Goal: Task Accomplishment & Management: Complete application form

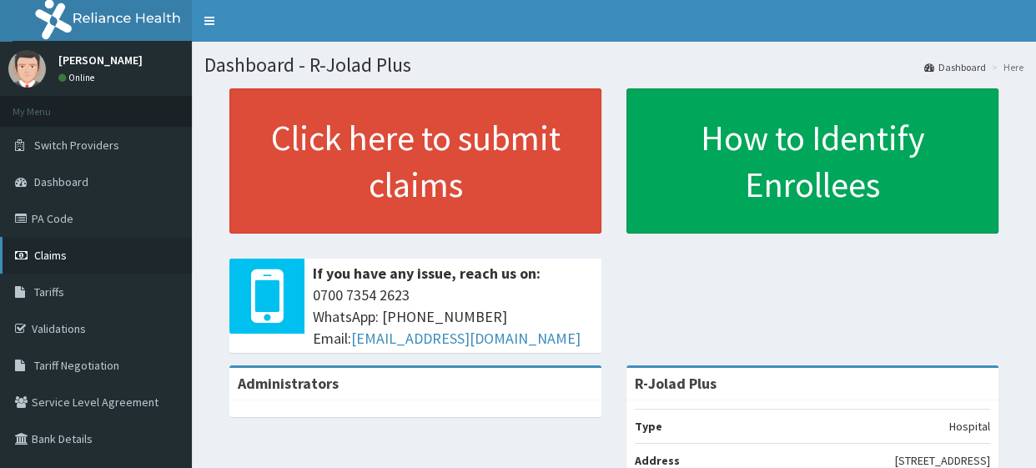
click at [84, 258] on link "Claims" at bounding box center [96, 255] width 192 height 37
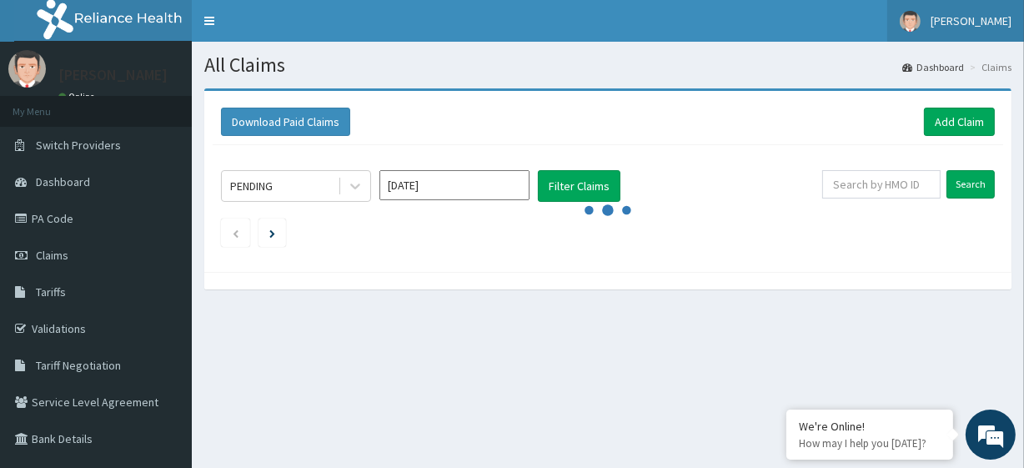
click at [991, 20] on span "[PERSON_NAME]" at bounding box center [970, 20] width 81 height 15
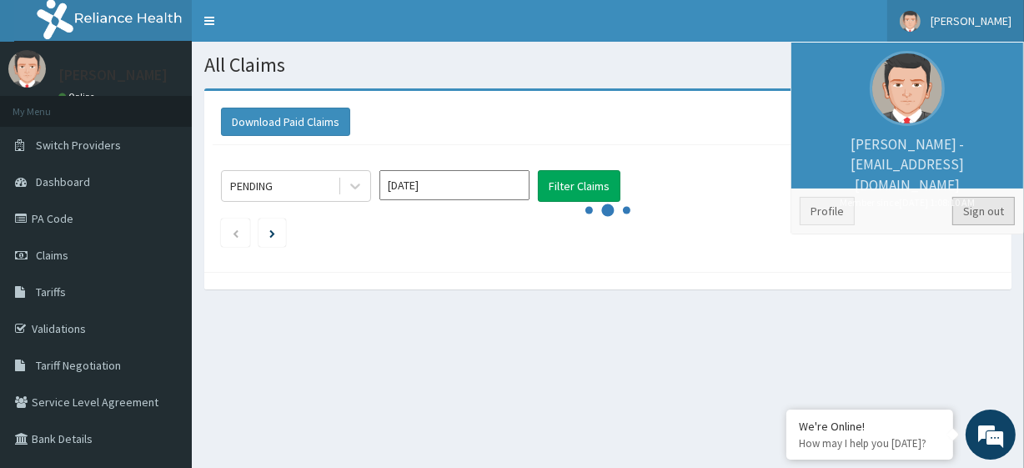
click at [998, 213] on link "Sign out" at bounding box center [983, 211] width 63 height 28
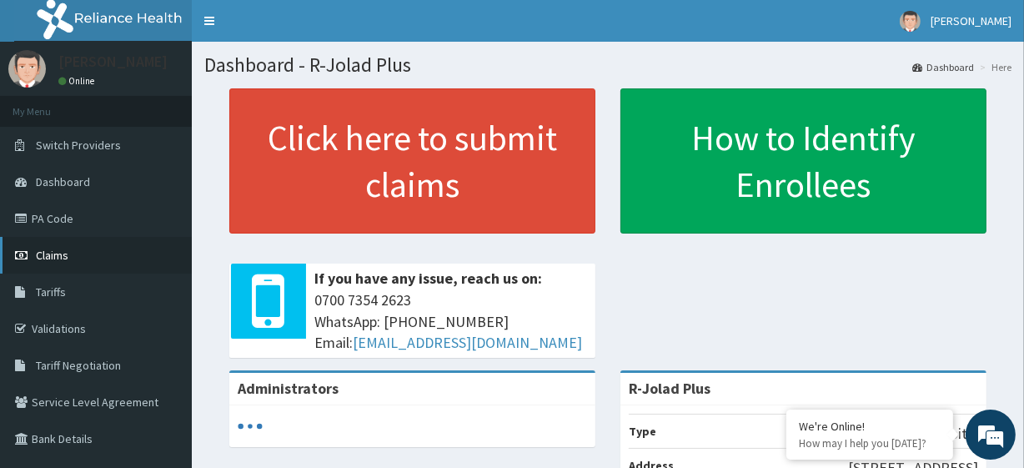
click at [119, 248] on link "Claims" at bounding box center [96, 255] width 192 height 37
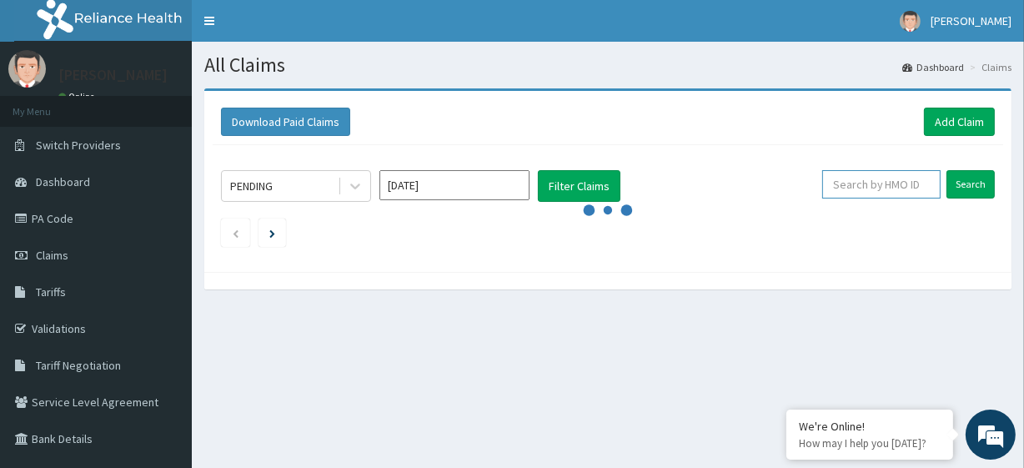
click at [861, 178] on input "text" at bounding box center [881, 184] width 118 height 28
paste input "SNK/10005/B"
click at [966, 181] on input "Search" at bounding box center [970, 184] width 48 height 28
click at [965, 118] on link "Add Claim" at bounding box center [959, 122] width 71 height 28
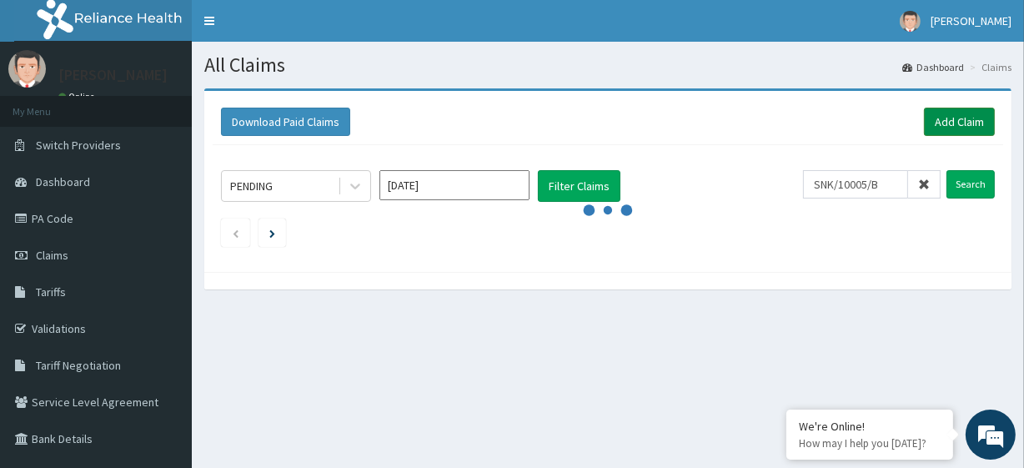
click at [965, 118] on link "Add Claim" at bounding box center [959, 122] width 71 height 28
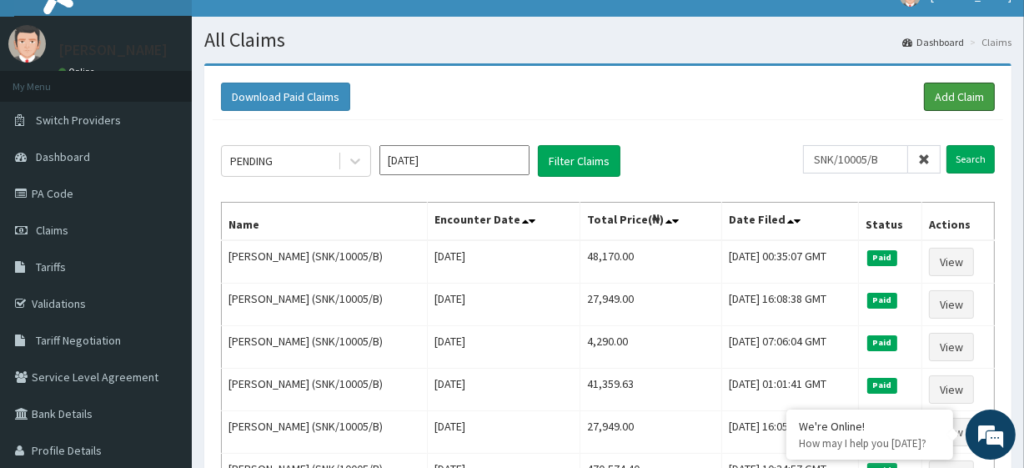
scroll to position [25, 0]
click at [850, 163] on input "SNK/10005/B" at bounding box center [855, 159] width 105 height 28
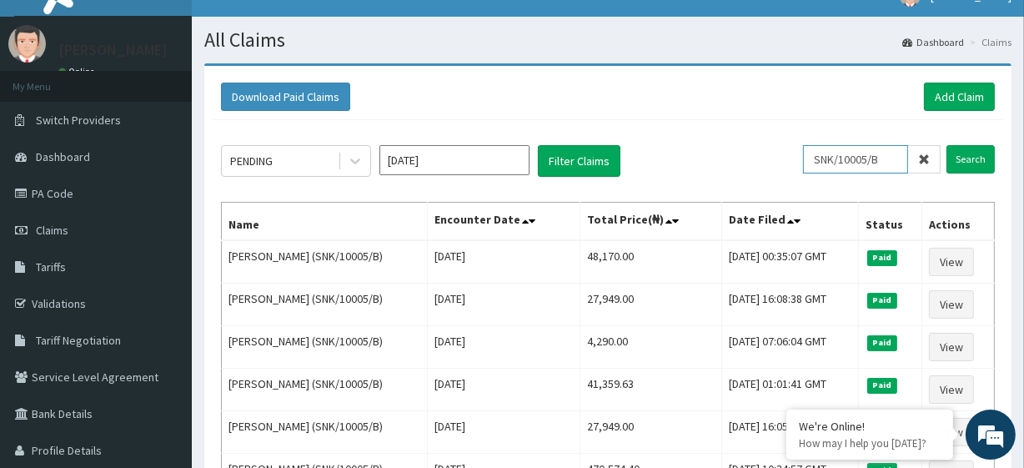
paste input "WML/10141/C"
type input "WML/10141/C"
click at [955, 154] on input "Search" at bounding box center [970, 159] width 48 height 28
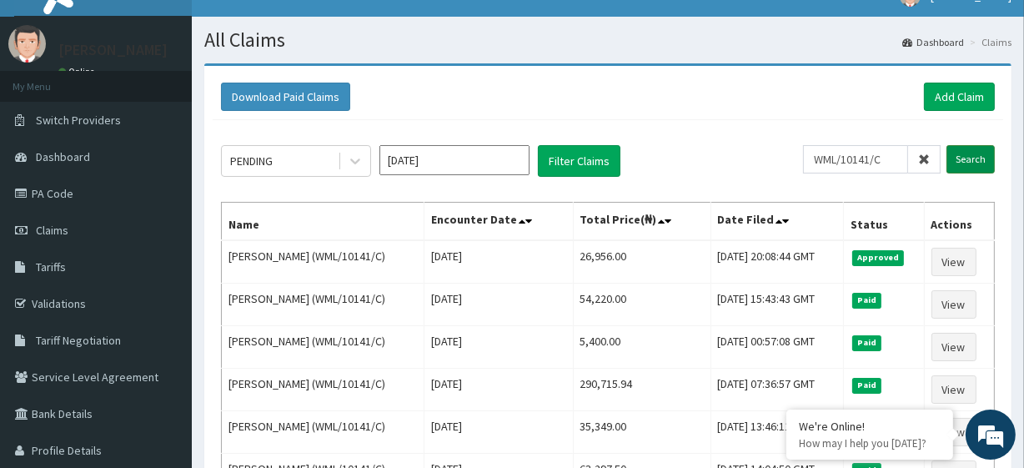
click at [987, 153] on input "Search" at bounding box center [970, 159] width 48 height 28
click at [944, 88] on link "Add Claim" at bounding box center [959, 97] width 71 height 28
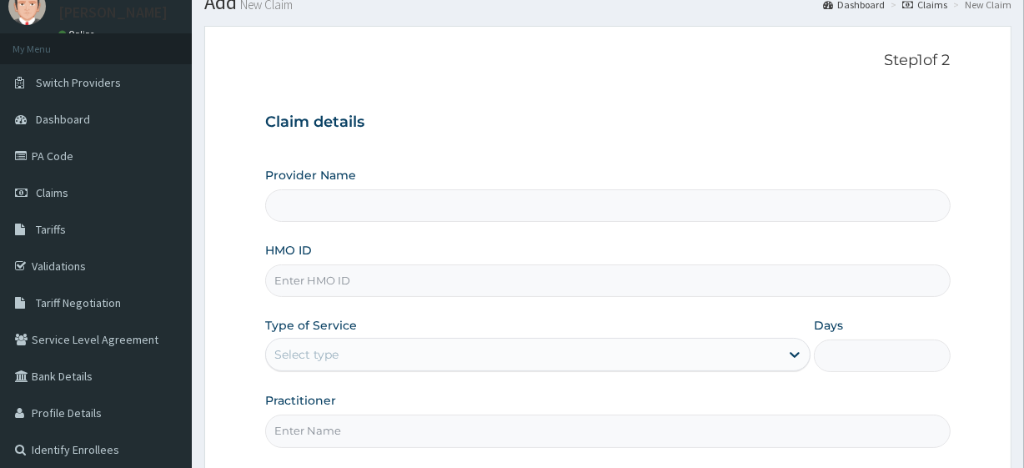
scroll to position [64, 0]
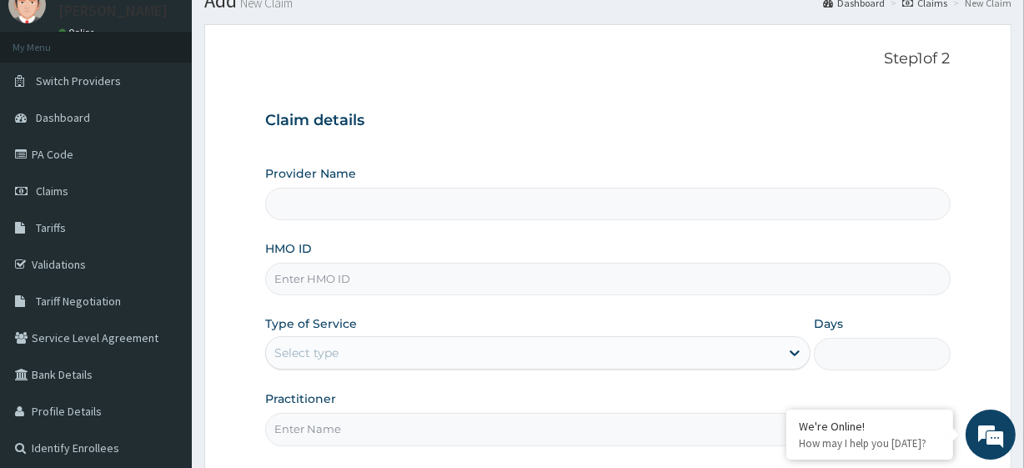
type input "R-Jolad Plus"
click at [343, 263] on input "HMO ID" at bounding box center [607, 279] width 685 height 33
paste input "WML/10141/C"
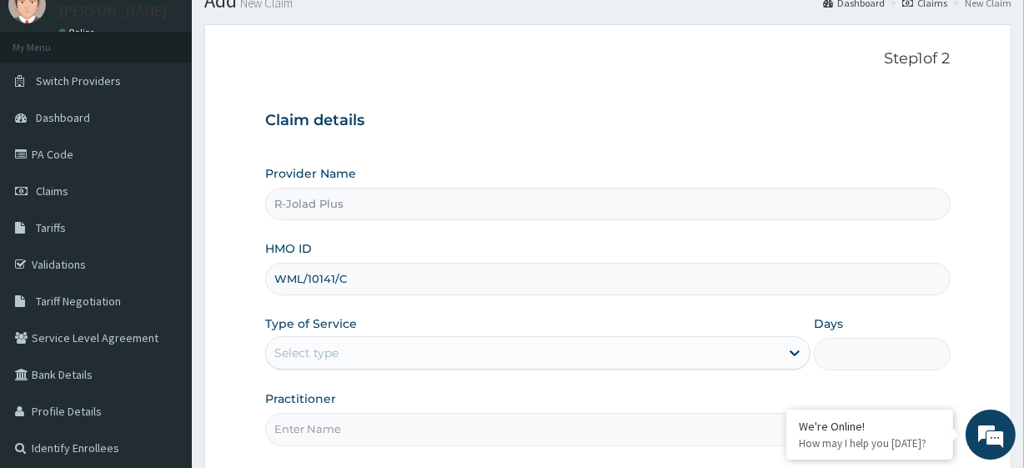
scroll to position [216, 0]
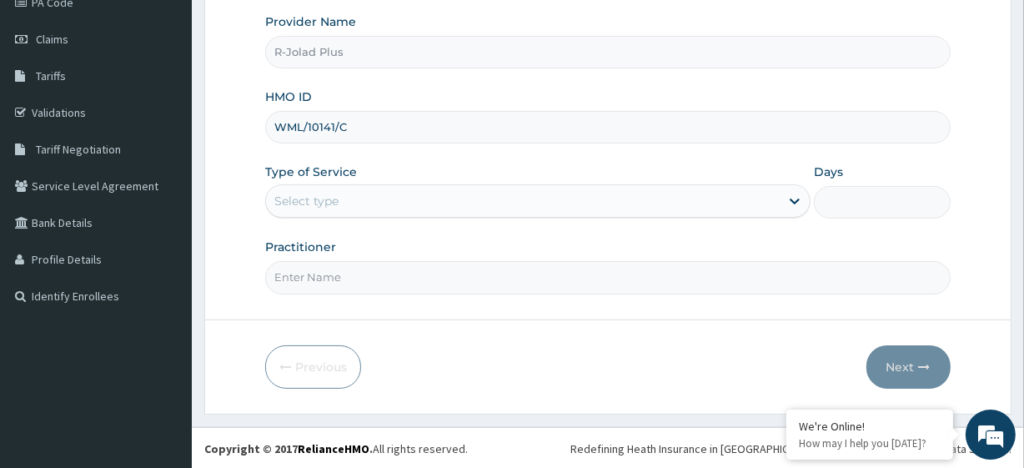
type input "WML/10141/C"
drag, startPoint x: 328, startPoint y: 190, endPoint x: 418, endPoint y: 208, distance: 91.7
click at [418, 208] on div "Select type" at bounding box center [523, 201] width 514 height 27
click at [406, 195] on div "Select type" at bounding box center [523, 201] width 514 height 27
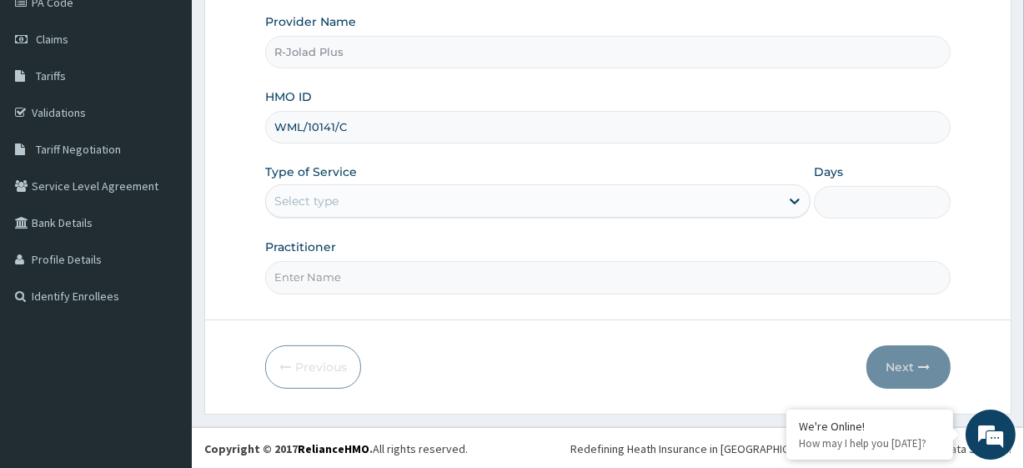
click at [406, 195] on div "Select type" at bounding box center [523, 201] width 514 height 27
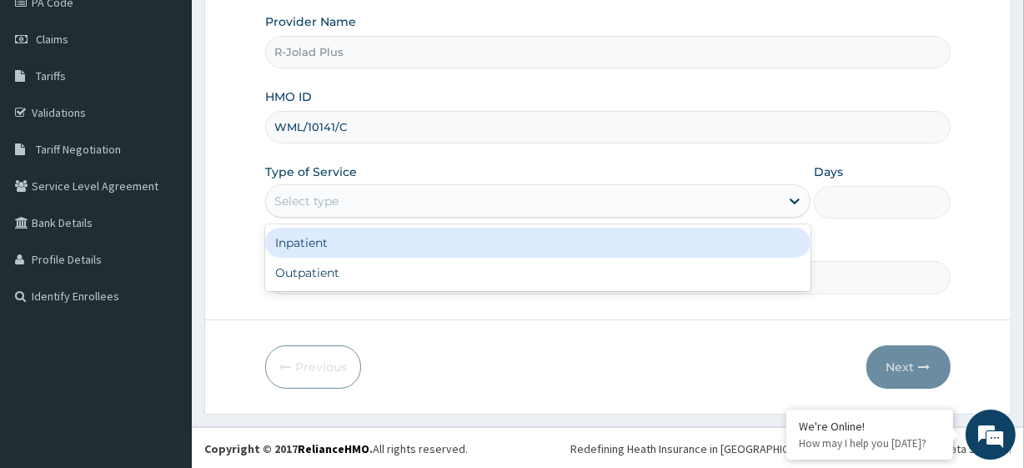
click at [397, 208] on div "Select type" at bounding box center [523, 201] width 514 height 27
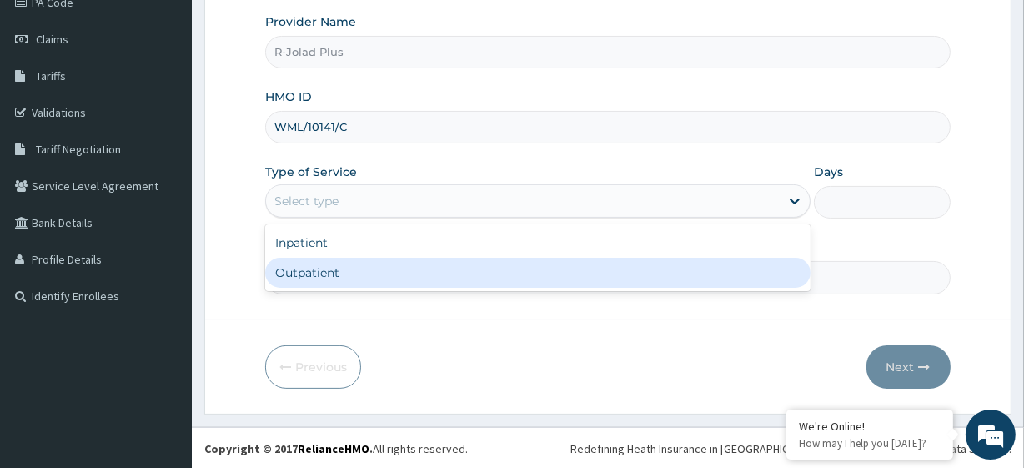
click at [383, 265] on div "Outpatient" at bounding box center [537, 273] width 545 height 30
type input "1"
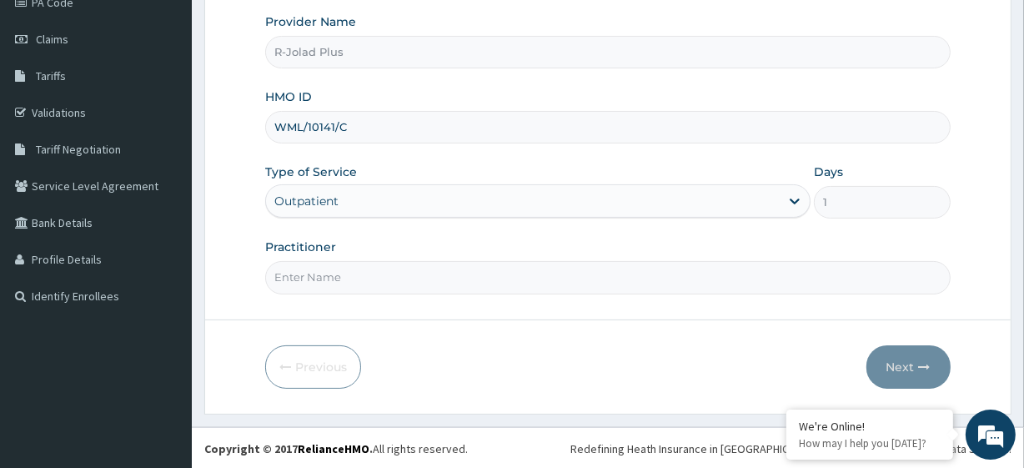
click at [380, 280] on input "Practitioner" at bounding box center [607, 277] width 685 height 33
paste input "Nsibieth"
type input "Dr Nsibieth"
click at [900, 366] on button "Next" at bounding box center [908, 366] width 84 height 43
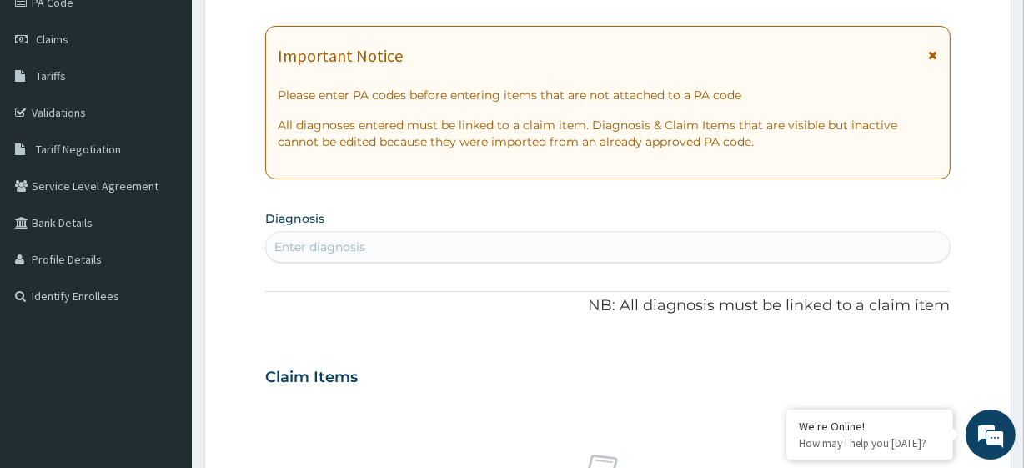
click at [351, 248] on div "Enter diagnosis" at bounding box center [319, 246] width 91 height 17
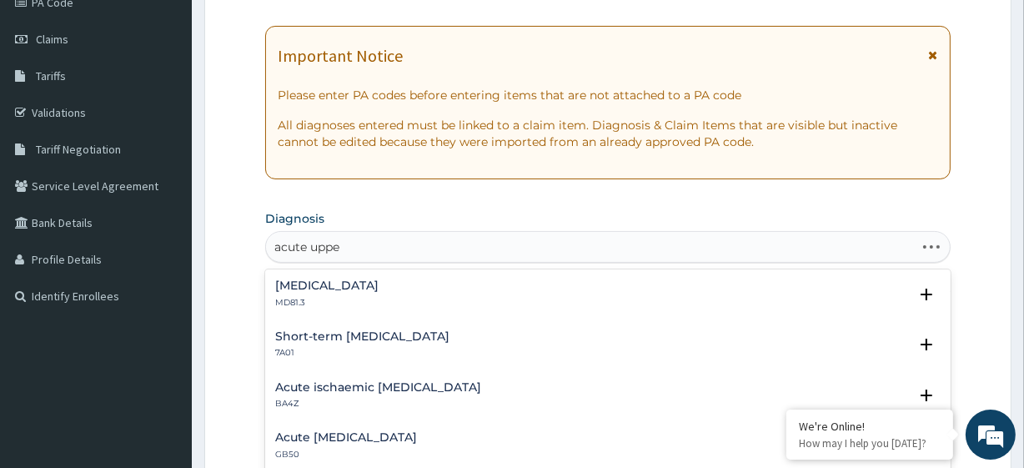
type input "acute upper"
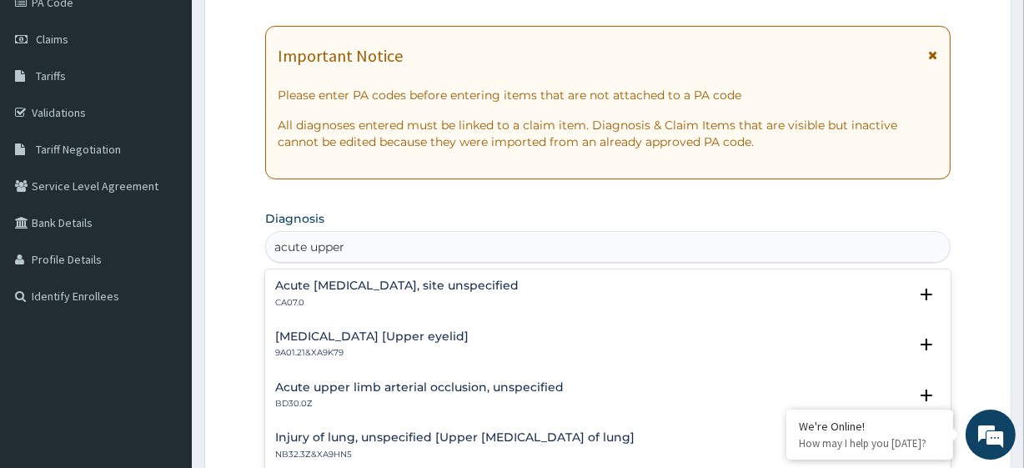
click at [383, 289] on h4 "Acute upper respiratory infection, site unspecified" at bounding box center [396, 285] width 243 height 13
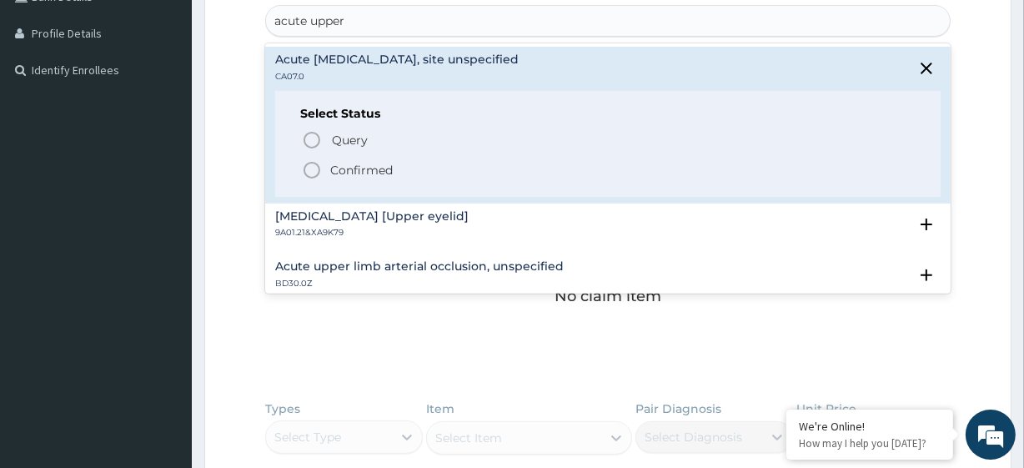
scroll to position [458, 0]
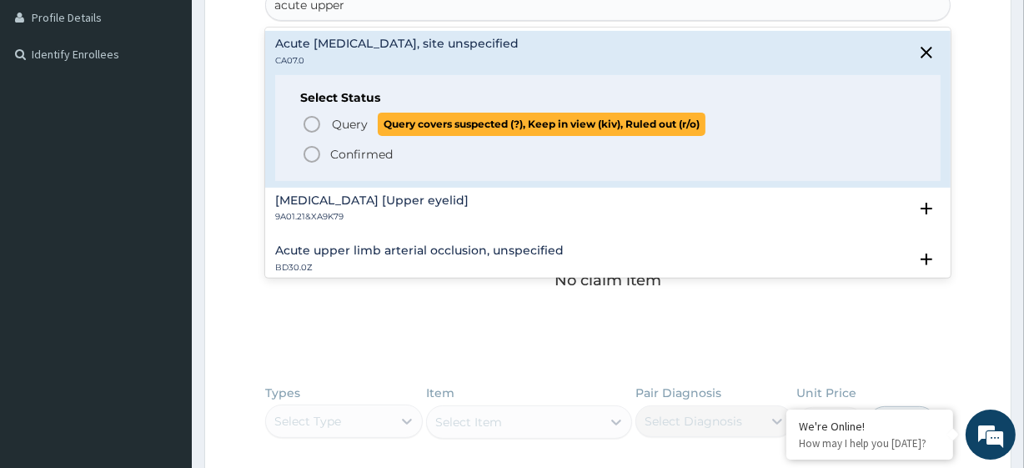
click at [364, 127] on span "Query" at bounding box center [350, 124] width 36 height 17
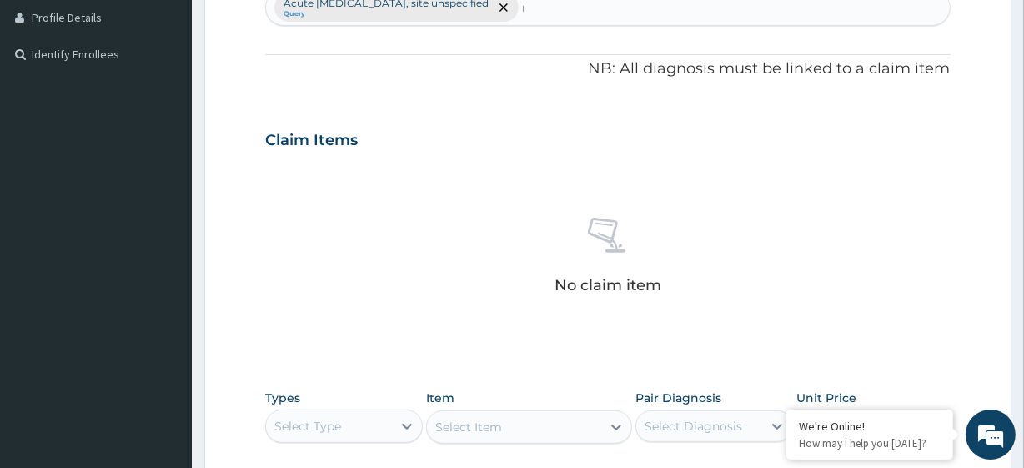
scroll to position [457, 0]
type input "malaria"
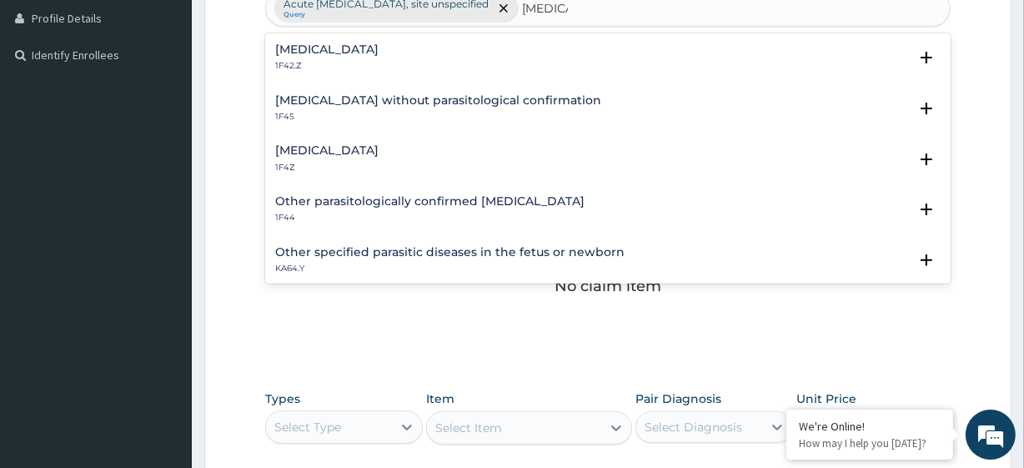
click at [328, 155] on h4 "Malaria, unspecified" at bounding box center [326, 150] width 103 height 13
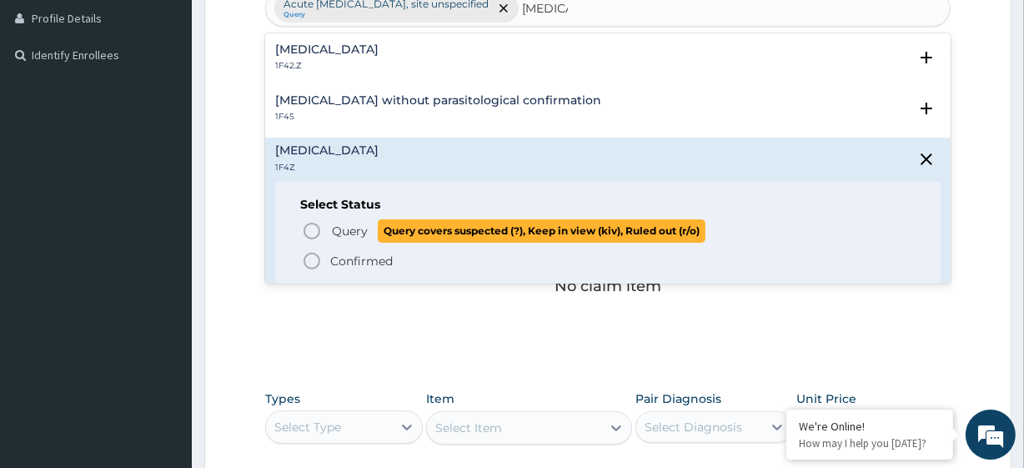
click at [351, 225] on span "Query" at bounding box center [350, 231] width 36 height 17
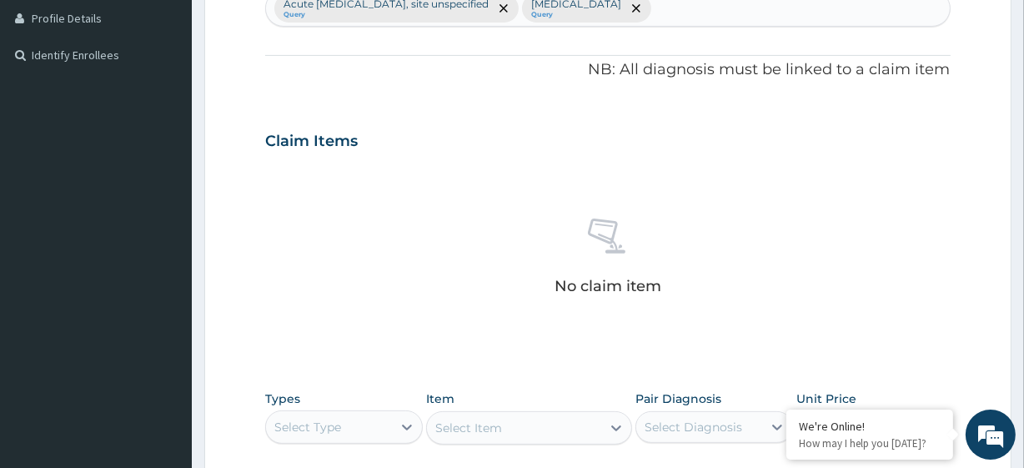
scroll to position [734, 0]
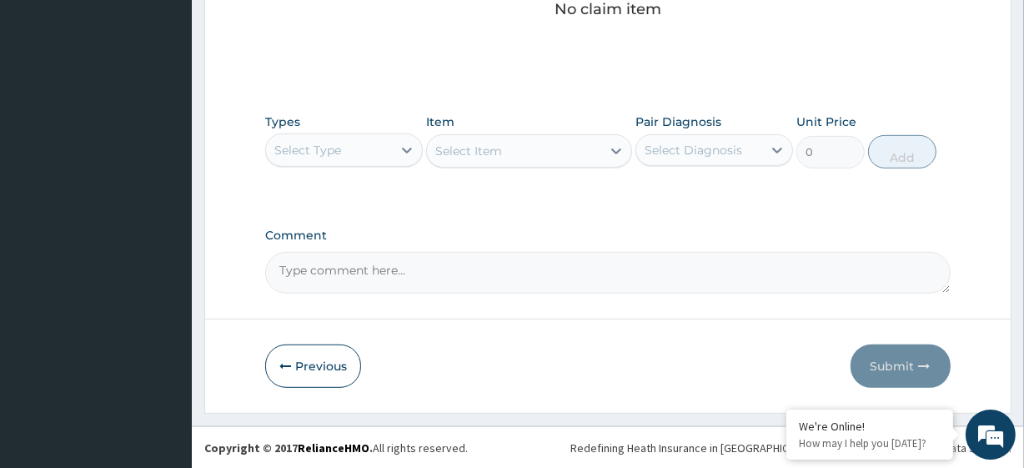
click at [325, 154] on div "Select Type" at bounding box center [307, 150] width 67 height 17
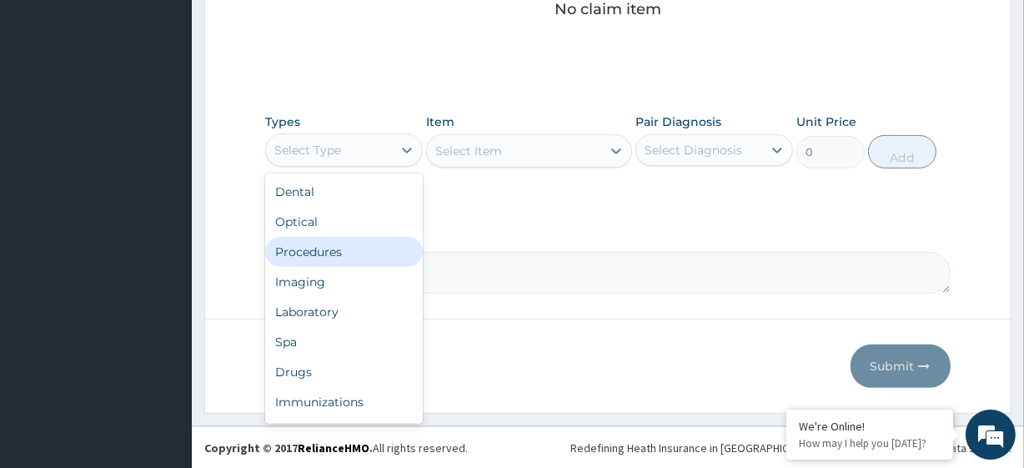
click at [335, 254] on div "Procedures" at bounding box center [344, 252] width 158 height 30
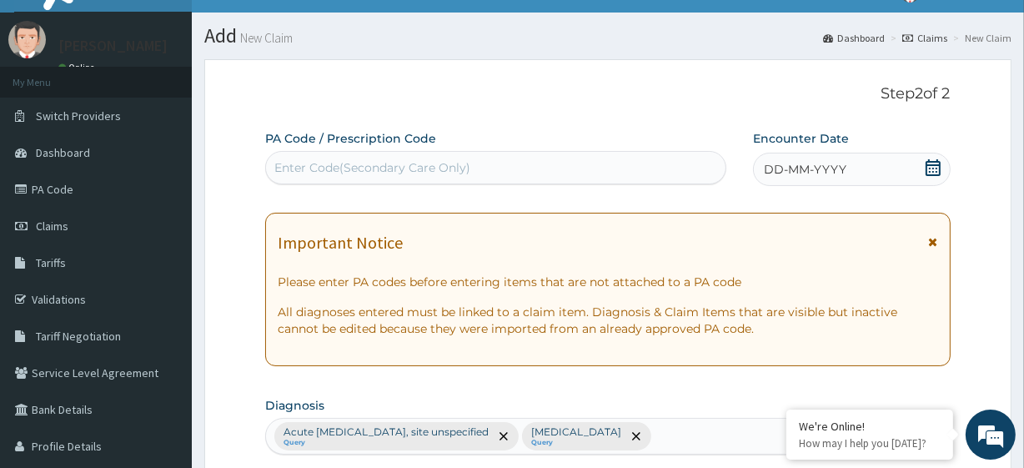
scroll to position [28, 0]
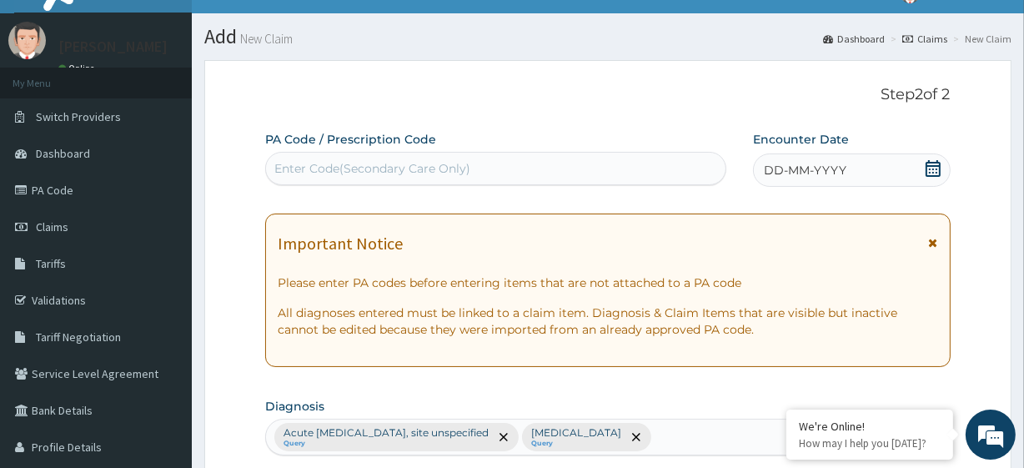
click at [942, 167] on div "DD-MM-YYYY" at bounding box center [852, 169] width 198 height 33
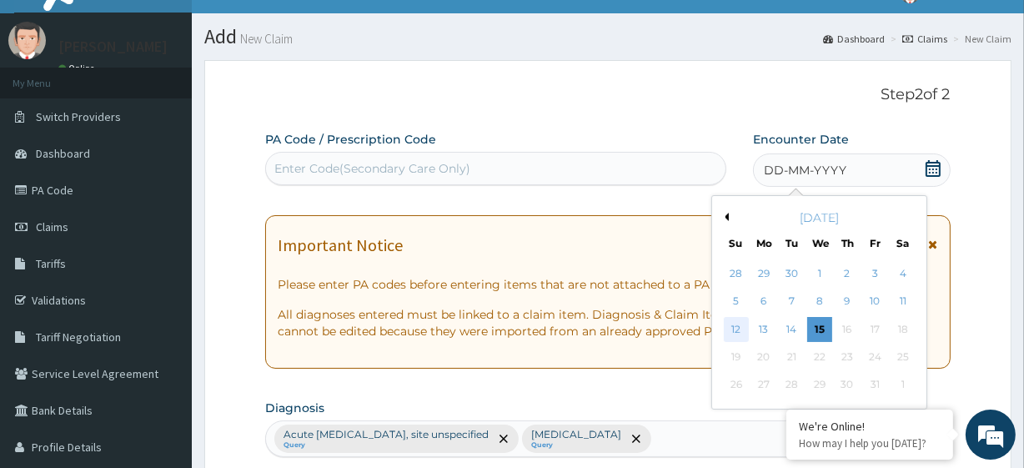
click at [739, 329] on div "12" at bounding box center [735, 329] width 25 height 25
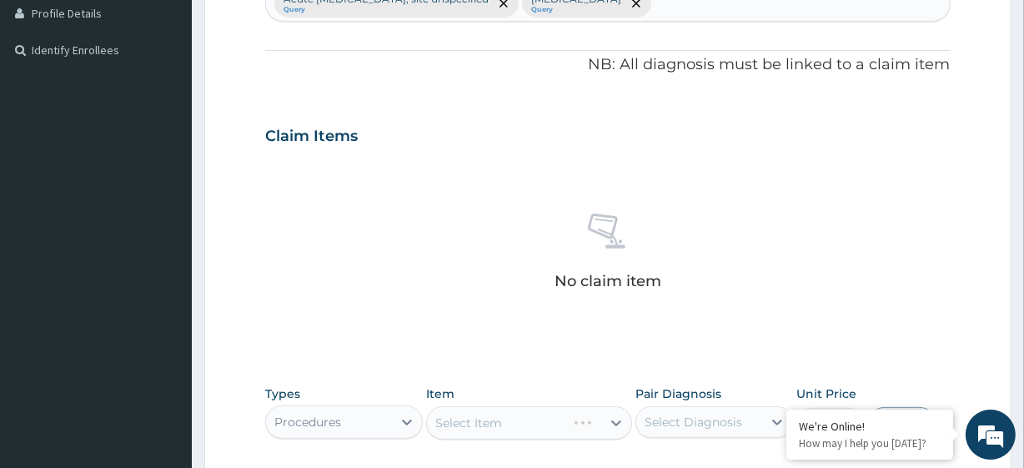
scroll to position [734, 0]
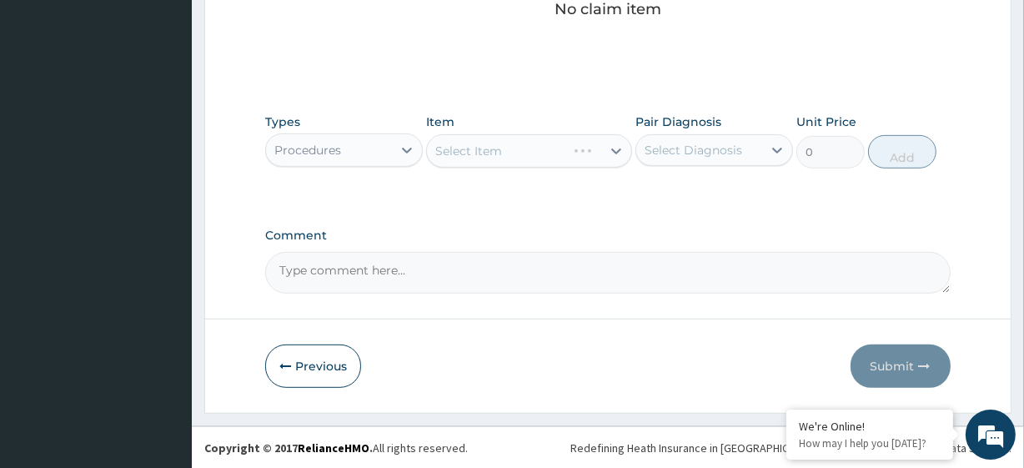
click at [509, 148] on div "Select Item" at bounding box center [528, 150] width 205 height 33
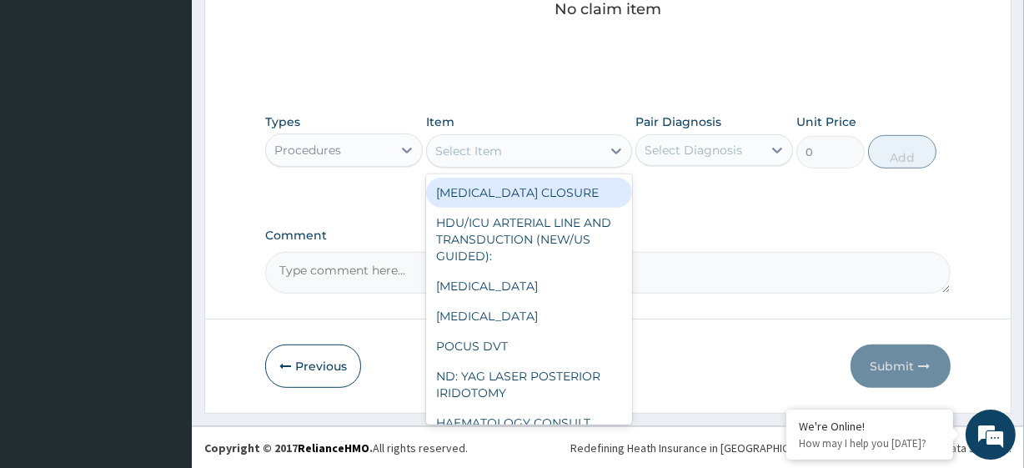
click at [509, 148] on div "Select Item" at bounding box center [513, 151] width 173 height 27
paste input "General Consultation (initial) FBC - (FULL BLOOD COUNT with platelet and red ce…"
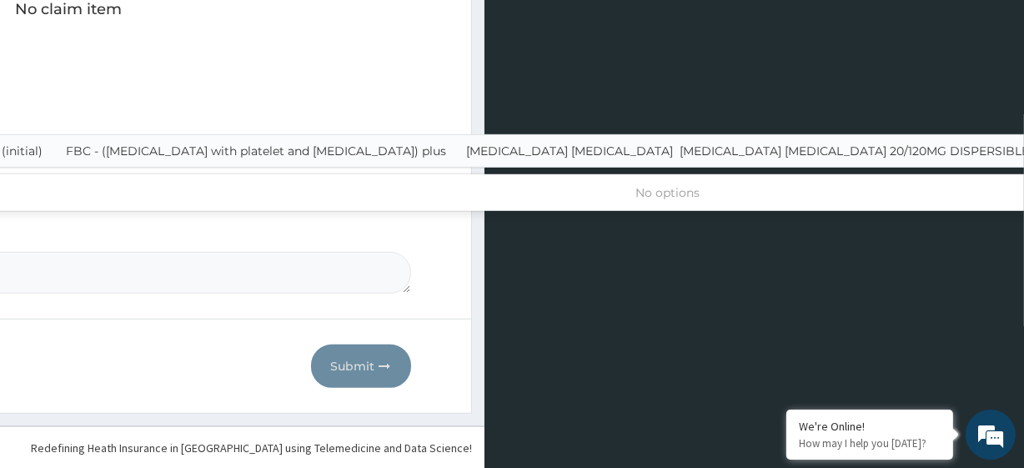
scroll to position [0, 8]
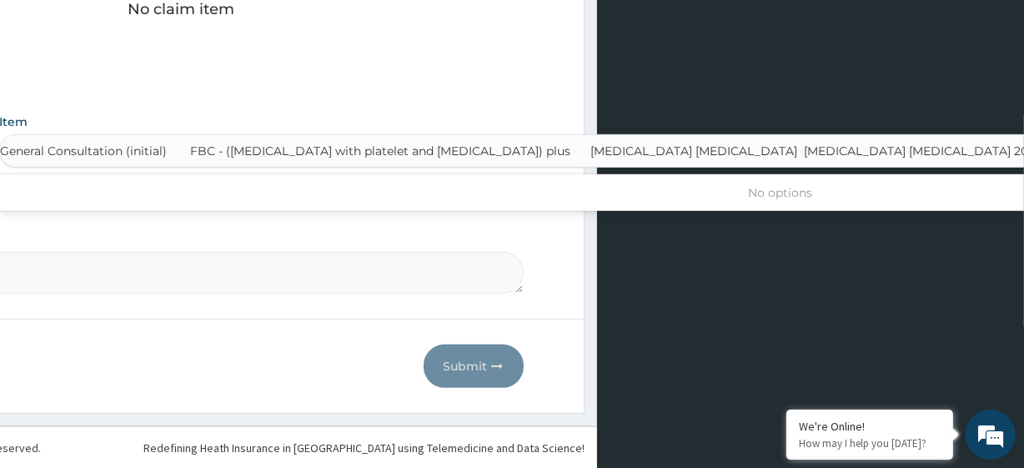
type input "General Consultation (initial)"
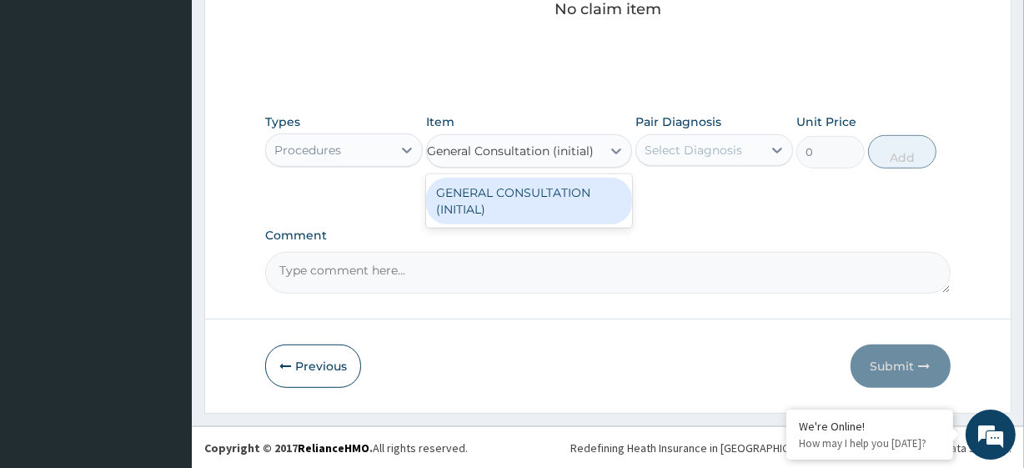
scroll to position [0, 0]
click at [554, 198] on div "GENERAL CONSULTATION (INITIAL)" at bounding box center [528, 201] width 205 height 47
type input "10800"
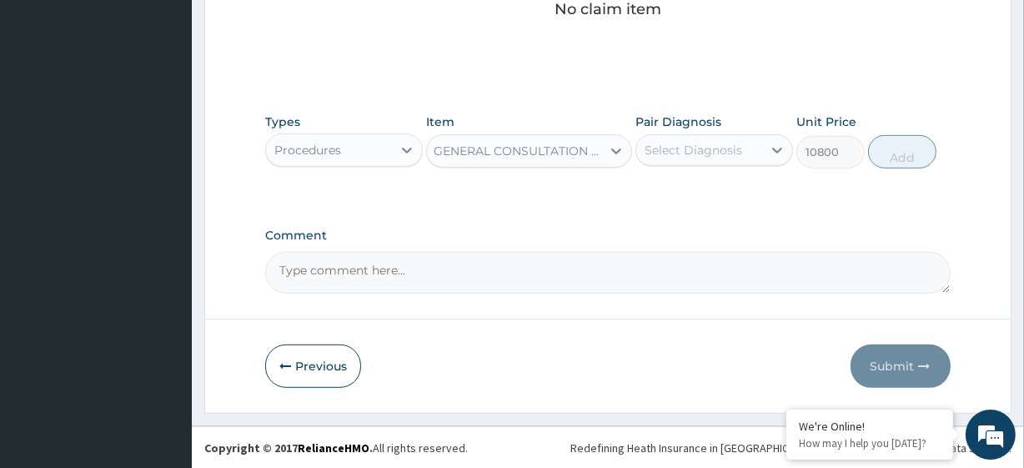
click at [709, 152] on div "Select Diagnosis" at bounding box center [693, 150] width 98 height 17
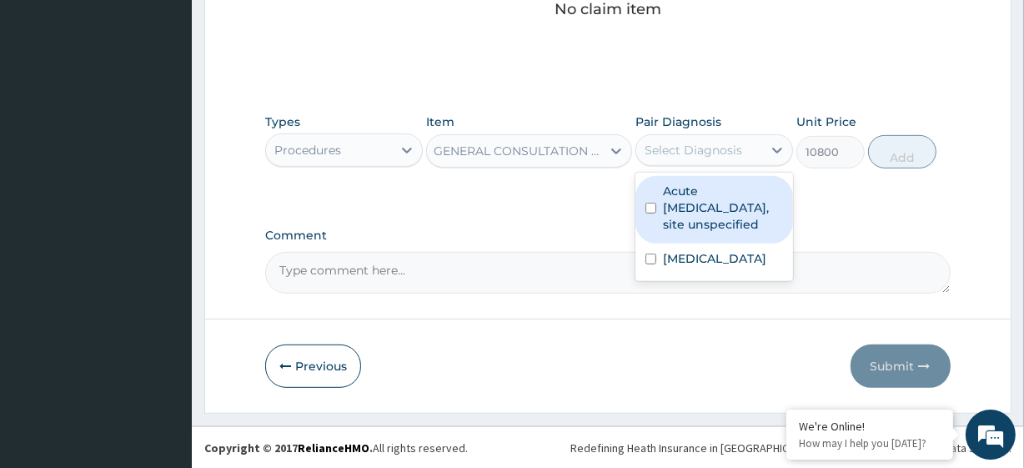
click at [713, 189] on label "Acute upper respiratory infection, site unspecified" at bounding box center [723, 208] width 120 height 50
checkbox input "true"
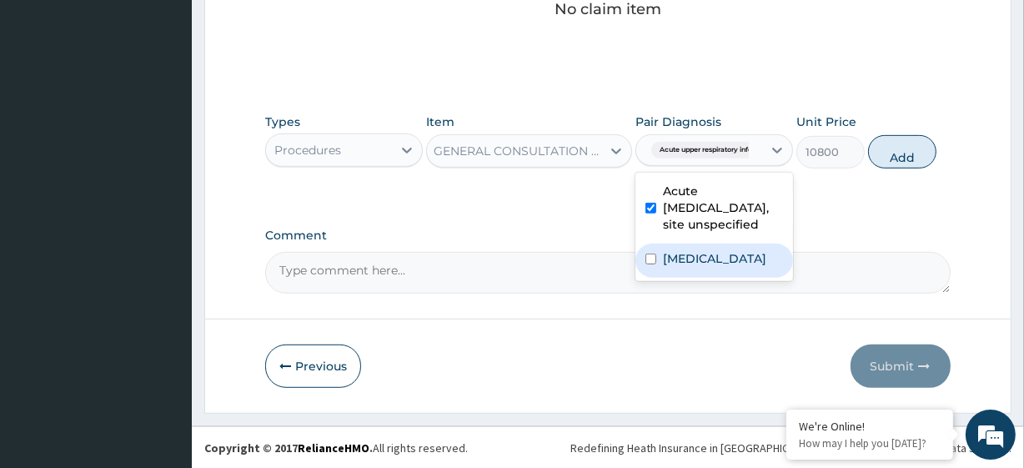
click at [733, 267] on label "Malaria, unspecified" at bounding box center [714, 258] width 103 height 17
checkbox input "true"
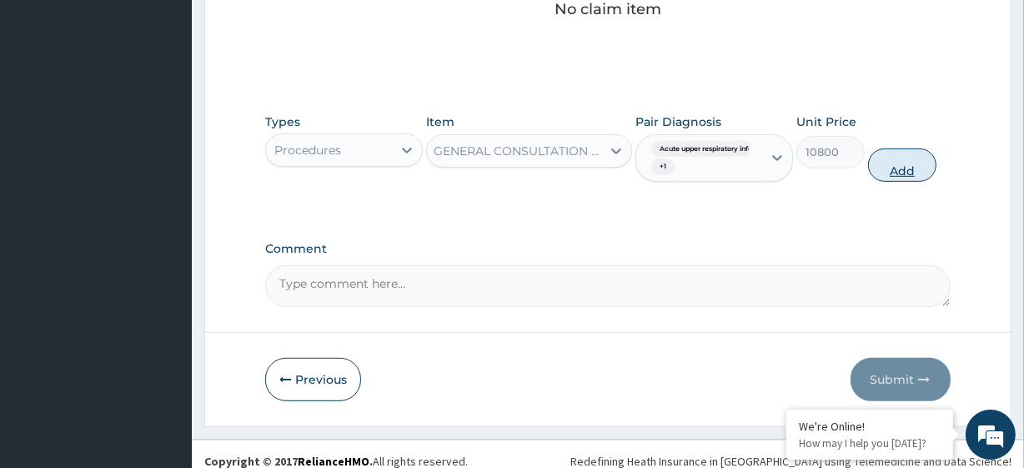
click at [870, 173] on button "Add" at bounding box center [902, 164] width 68 height 33
type input "0"
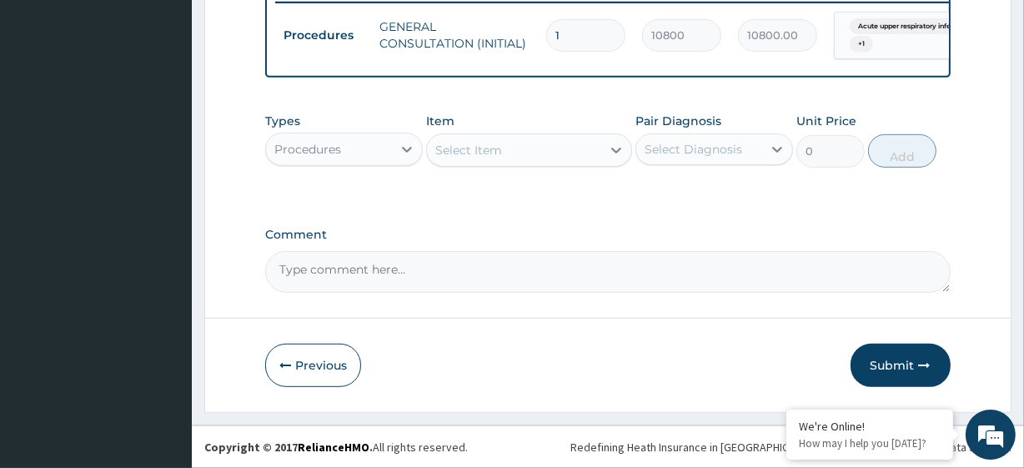
scroll to position [672, 0]
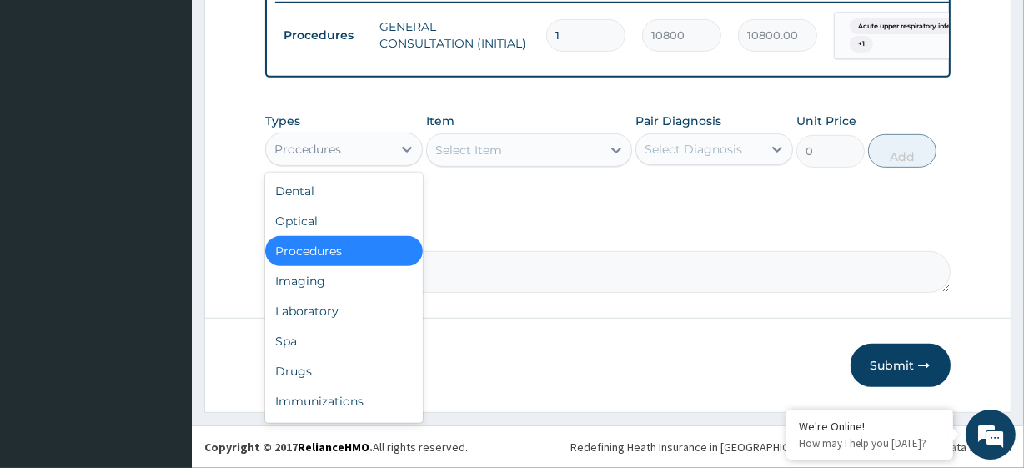
click at [303, 143] on div "Procedures" at bounding box center [307, 149] width 67 height 17
click at [317, 315] on div "Laboratory" at bounding box center [344, 311] width 158 height 30
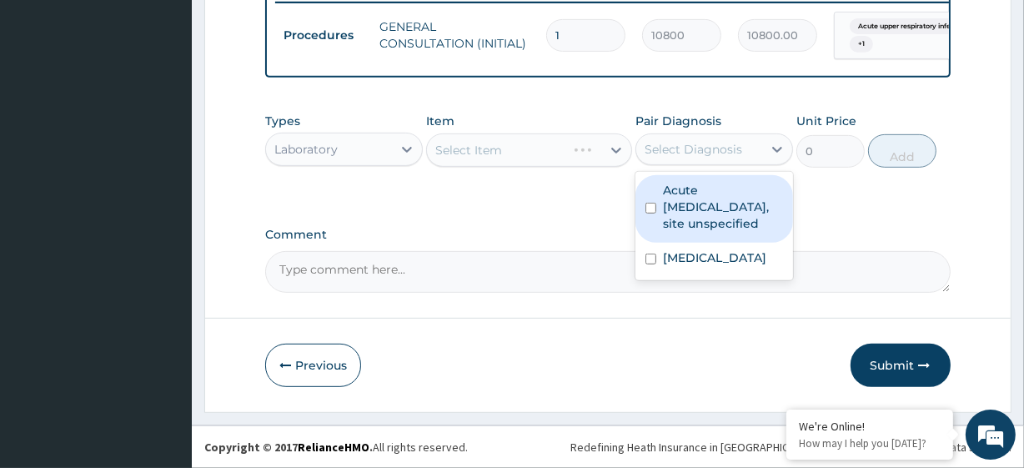
click at [755, 145] on div "Select Diagnosis" at bounding box center [699, 149] width 126 height 27
click at [725, 232] on label "Acute upper respiratory infection, site unspecified" at bounding box center [723, 207] width 120 height 50
checkbox input "true"
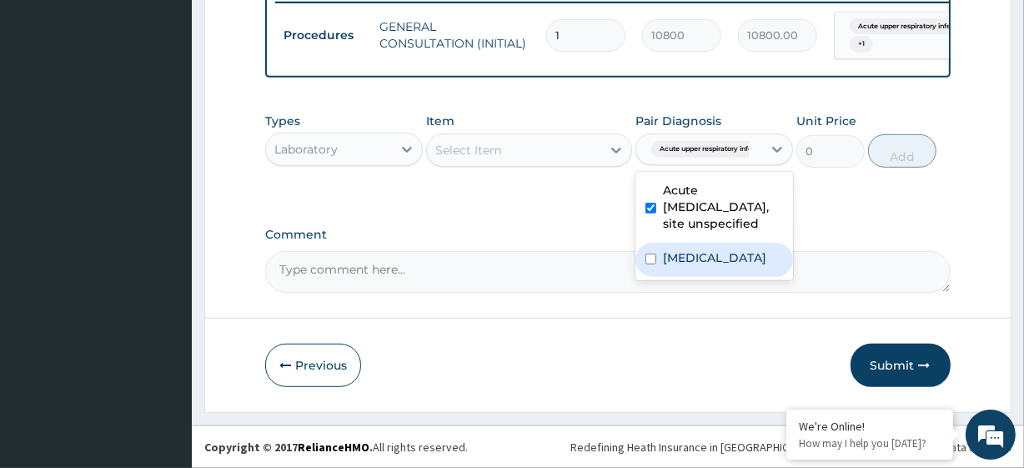
click at [722, 261] on div "Malaria, unspecified" at bounding box center [714, 260] width 158 height 34
checkbox input "true"
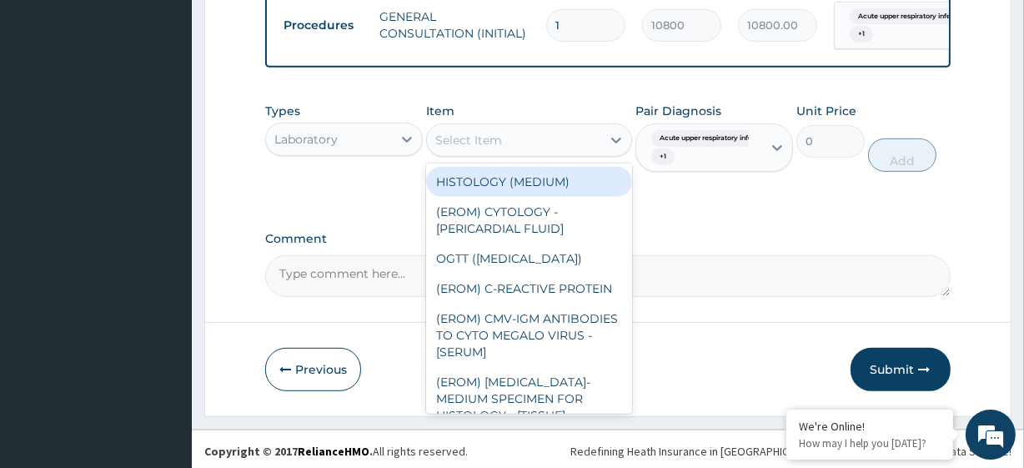
click at [525, 153] on div "Select Item" at bounding box center [513, 140] width 173 height 27
paste input "FBC - (FULL BLOOD COUNT with platelet and red cell indices) plus MALARIA PARASI…"
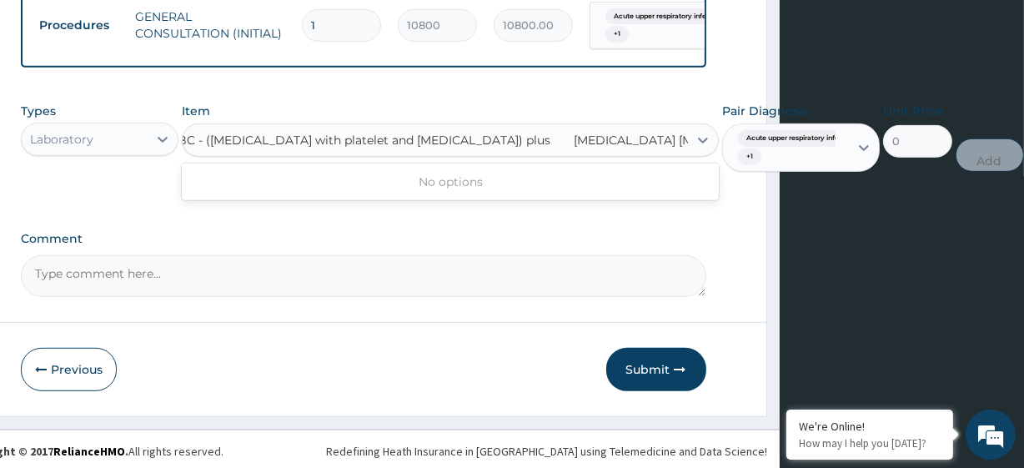
scroll to position [0, 243]
type input "FBC - (FULL BLOOD COUNT with platelet and red cell indices) plus"
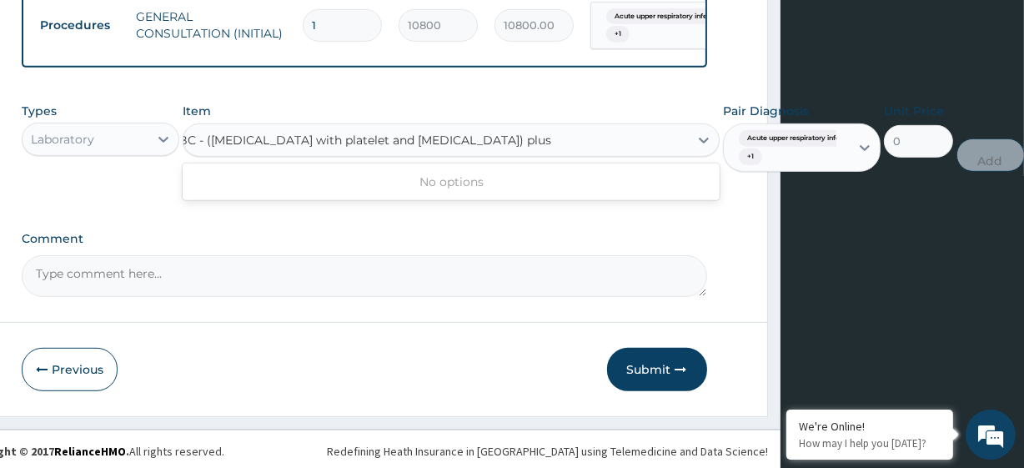
scroll to position [0, 121]
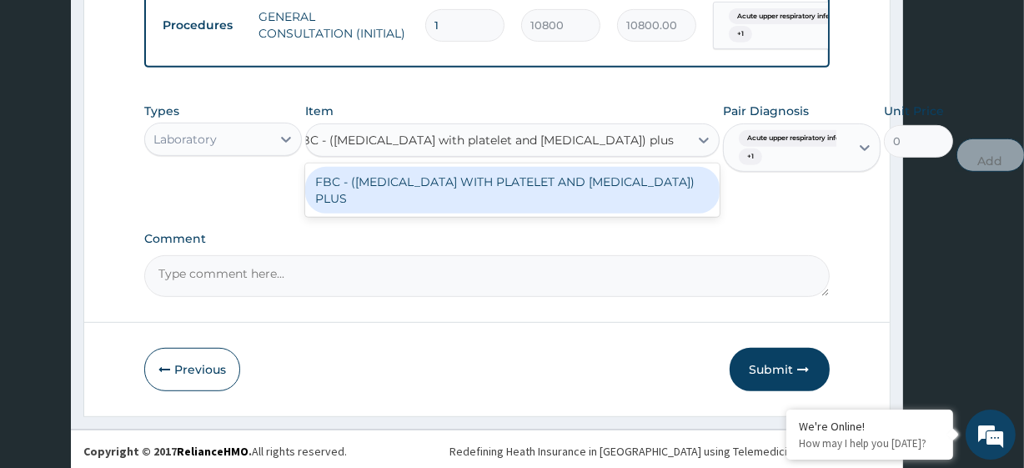
click at [548, 191] on div "FBC - (FULL BLOOD COUNT WITH PLATELET AND RED CELL INDICES) PLUS" at bounding box center [512, 190] width 414 height 47
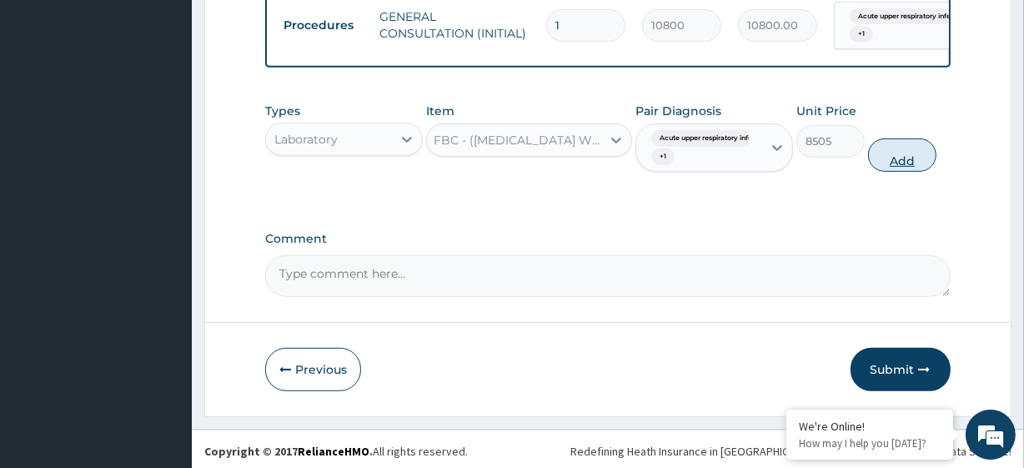
scroll to position [0, 0]
click at [915, 163] on button "Add" at bounding box center [902, 154] width 68 height 33
type input "0"
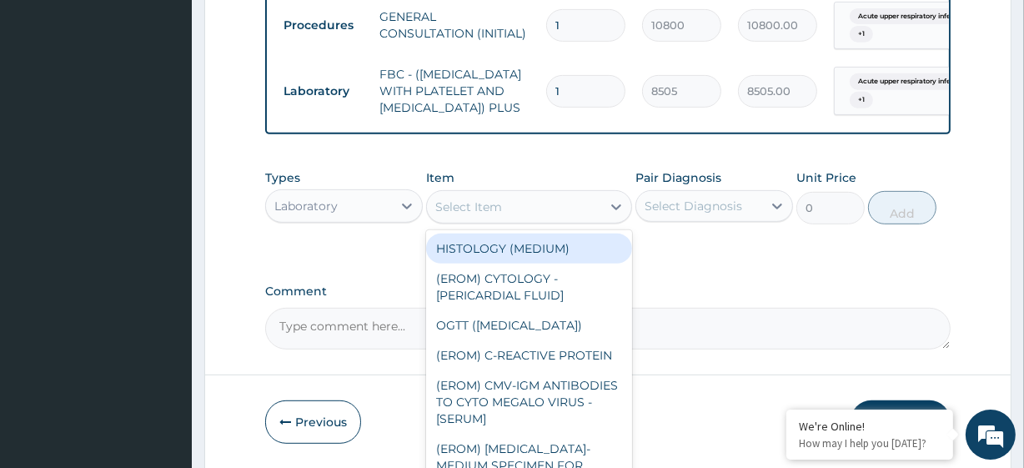
click at [496, 215] on div "Select Item" at bounding box center [468, 206] width 67 height 17
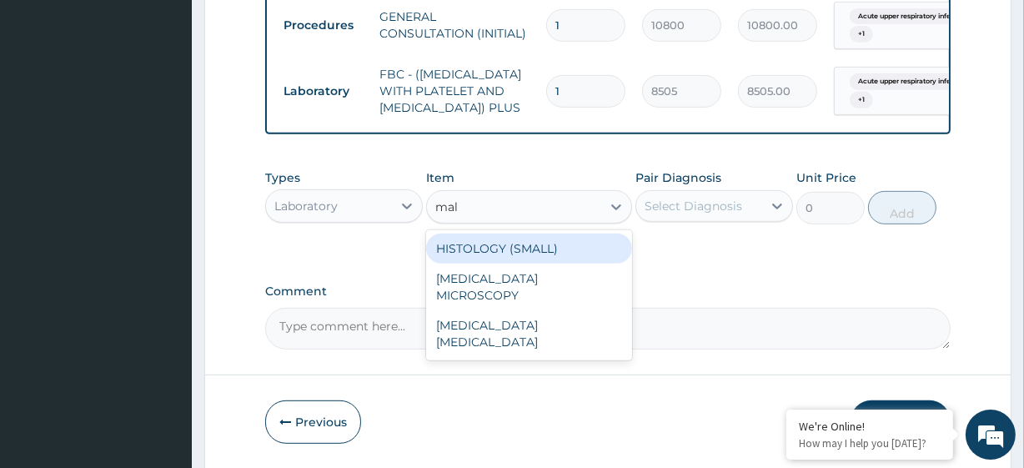
type input "mala"
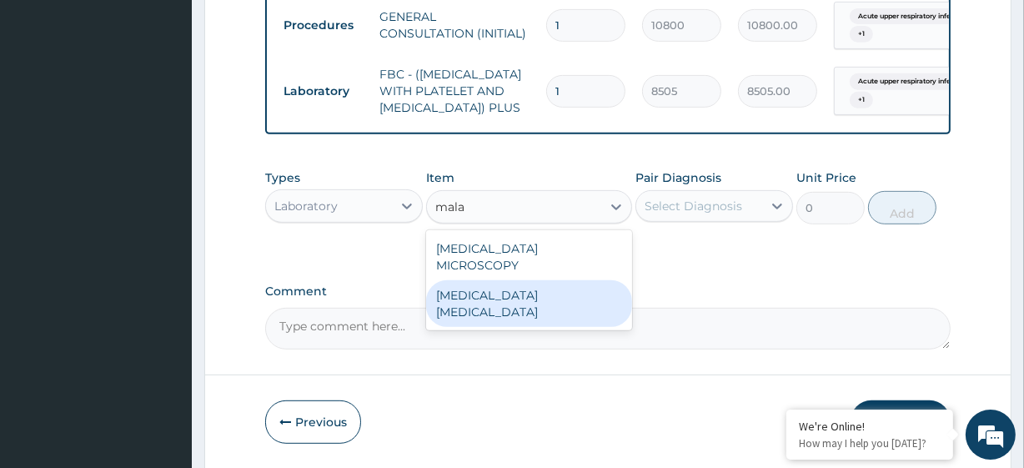
click at [511, 309] on div "MALARIA PARASITE" at bounding box center [528, 303] width 205 height 47
type input "4050"
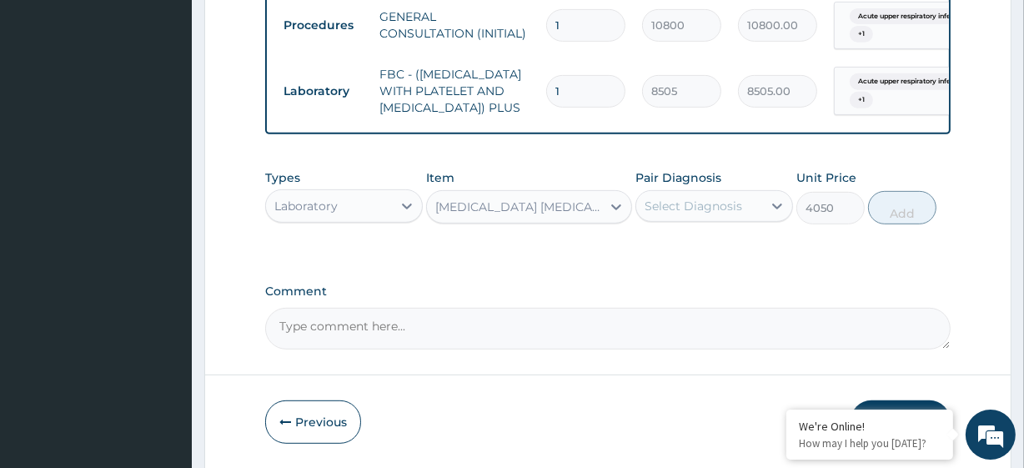
click at [684, 258] on div "Types Laboratory Item MALARIA PARASITE Pair Diagnosis Select Diagnosis Unit Pri…" at bounding box center [607, 209] width 685 height 97
click at [685, 224] on div "Pair Diagnosis Select Diagnosis" at bounding box center [714, 196] width 158 height 55
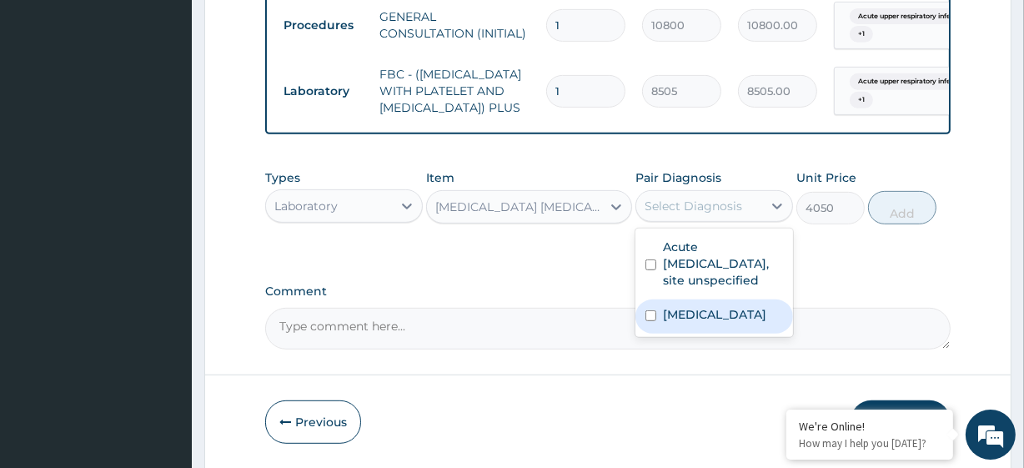
drag, startPoint x: 689, startPoint y: 242, endPoint x: 700, endPoint y: 363, distance: 121.5
click at [700, 222] on div "option Malaria, unspecified, selected. option Malaria, unspecified focused, 2 o…" at bounding box center [714, 206] width 158 height 32
click at [700, 323] on label "Malaria, unspecified" at bounding box center [714, 314] width 103 height 17
checkbox input "true"
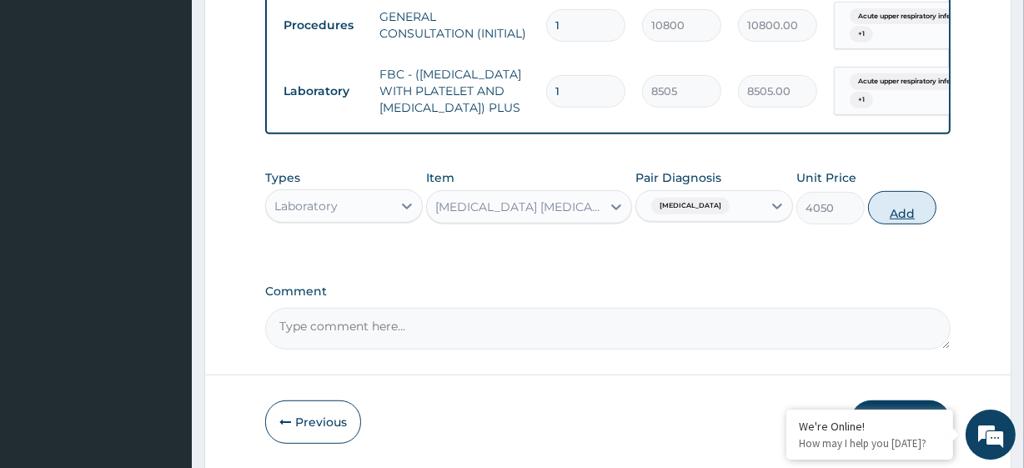
click at [899, 224] on button "Add" at bounding box center [902, 207] width 68 height 33
type input "0"
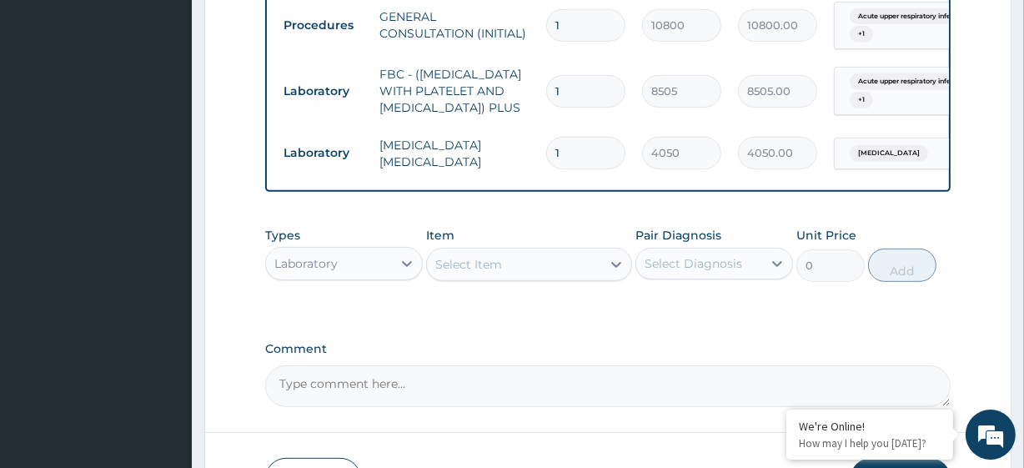
scroll to position [813, 0]
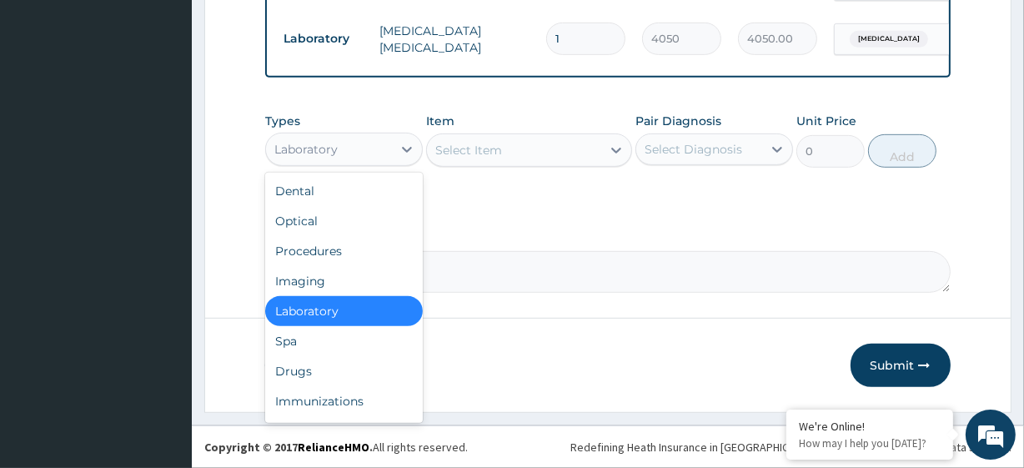
click at [323, 158] on div "Laboratory" at bounding box center [329, 149] width 126 height 27
click at [300, 369] on div "Drugs" at bounding box center [344, 371] width 158 height 30
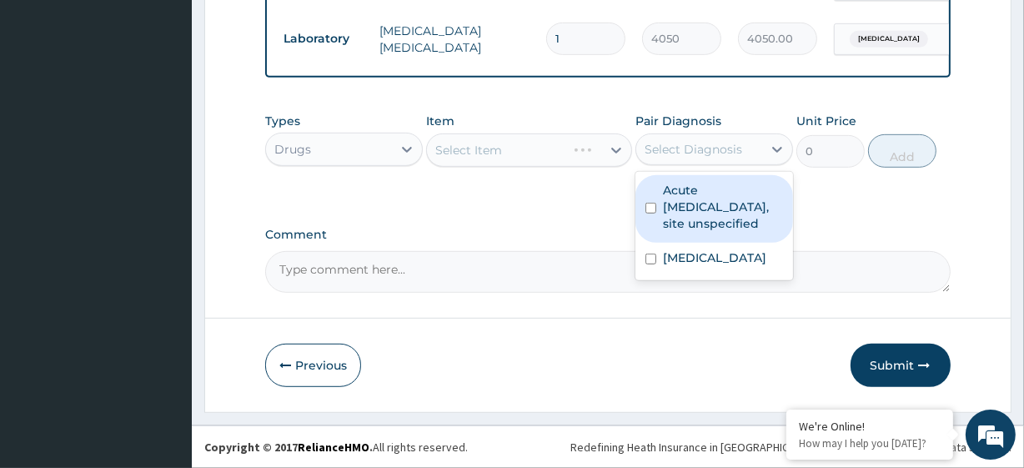
click at [719, 150] on div "Select Diagnosis" at bounding box center [693, 149] width 98 height 17
click at [727, 221] on label "Acute upper respiratory infection, site unspecified" at bounding box center [723, 207] width 120 height 50
checkbox input "true"
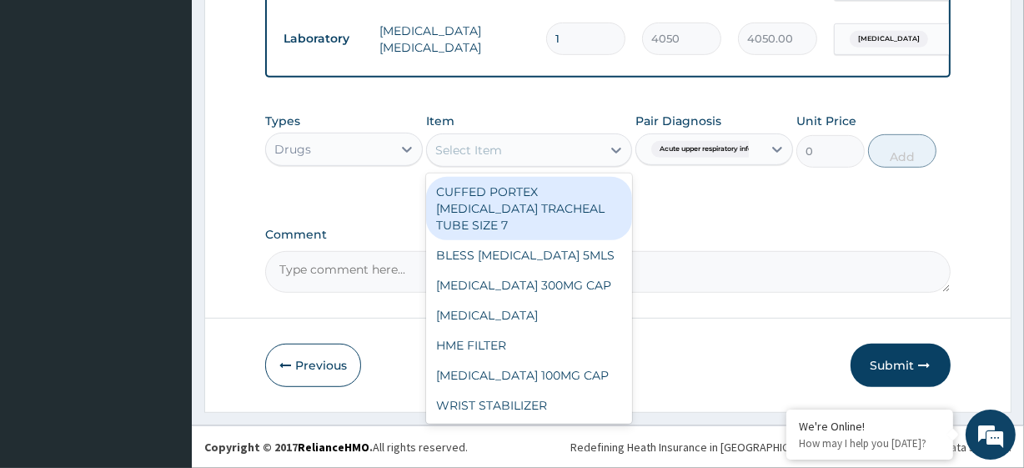
click at [514, 150] on div "Select Item" at bounding box center [513, 150] width 173 height 27
paste input "ARTEMETHER LUMEFANTRINE 20/120MG DISPERSIBLE TAB Loratidine Syrup, 5mg/5ml (AFR…"
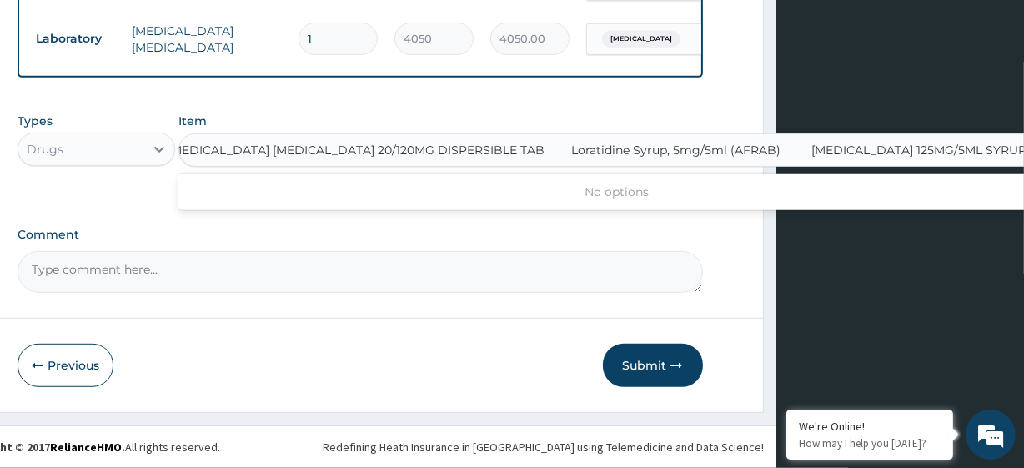
scroll to position [0, 8]
type input "ARTEMETHER LUMEFANTRINE 20/120MG DISPERSIBLE TAB"
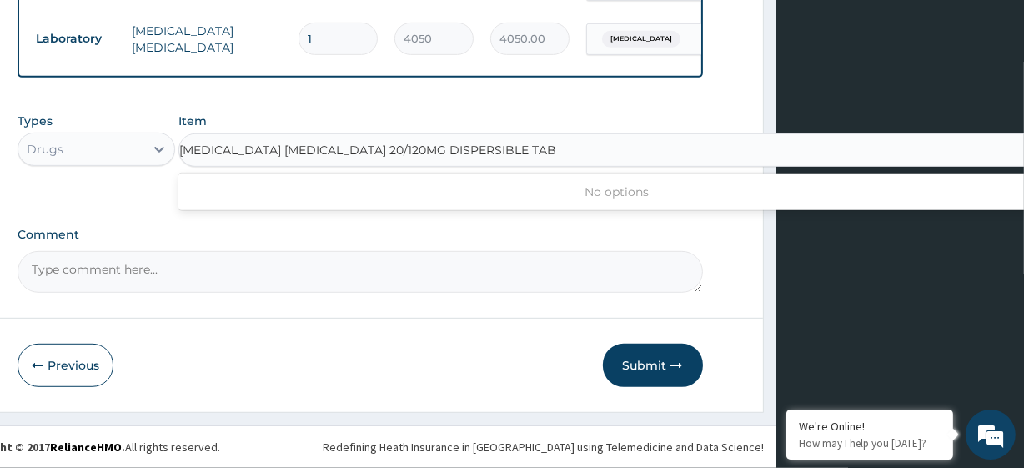
scroll to position [0, 97]
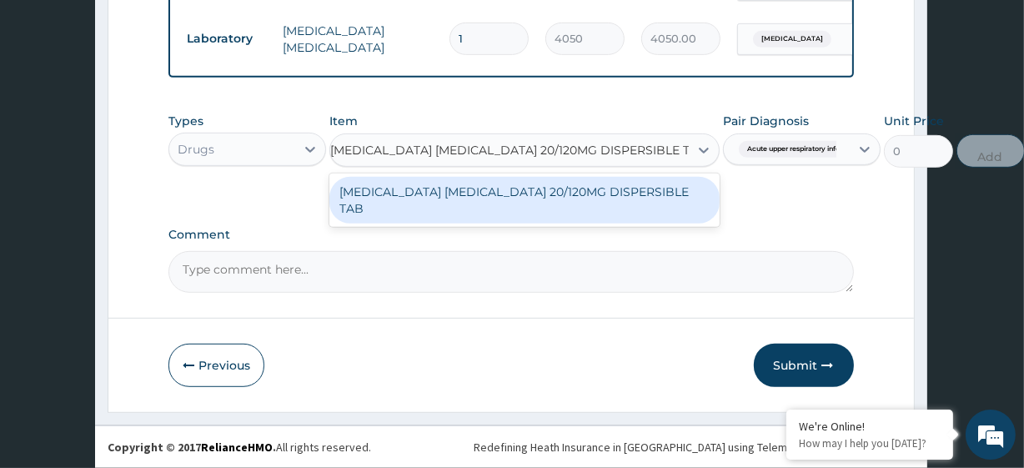
click at [538, 198] on div "ARTEMETHER LUMEFANTRINE 20/120MG DISPERSIBLE TAB" at bounding box center [524, 200] width 390 height 47
type input "84.5"
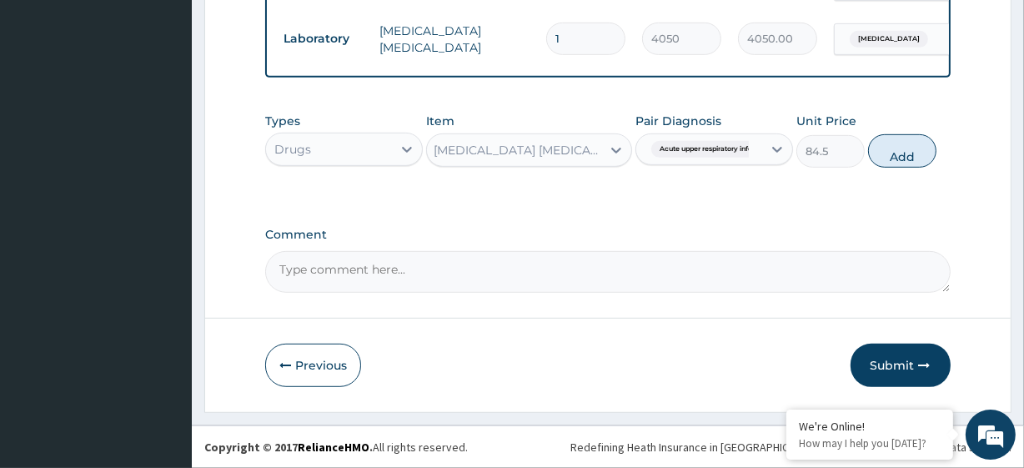
scroll to position [0, 0]
click at [676, 144] on span "Acute upper respiratory infect..." at bounding box center [711, 149] width 121 height 17
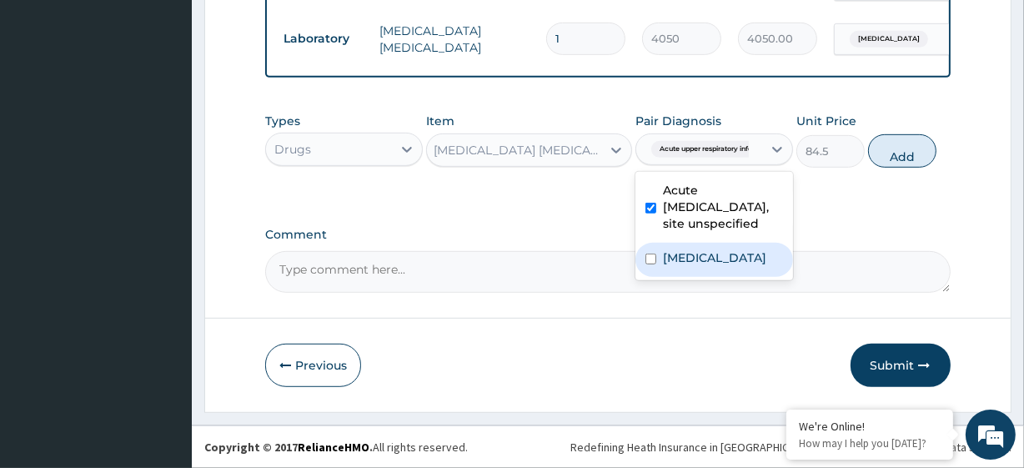
click at [699, 266] on label "Malaria, unspecified" at bounding box center [714, 257] width 103 height 17
checkbox input "true"
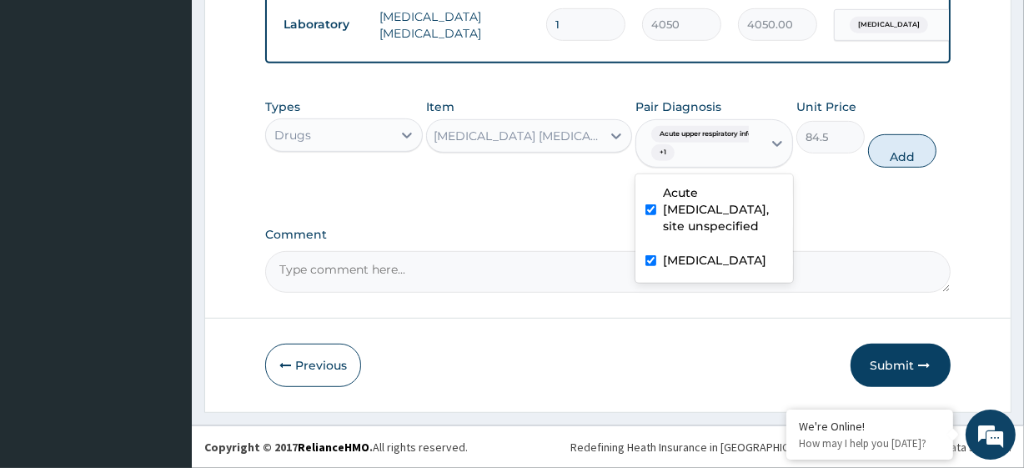
click at [708, 219] on label "Acute upper respiratory infection, site unspecified" at bounding box center [723, 209] width 120 height 50
checkbox input "false"
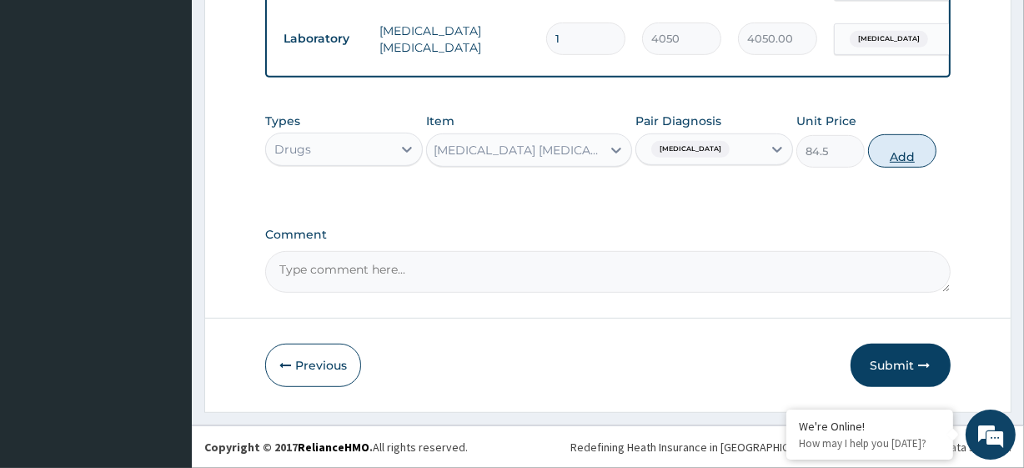
click at [918, 151] on button "Add" at bounding box center [902, 150] width 68 height 33
type input "0"
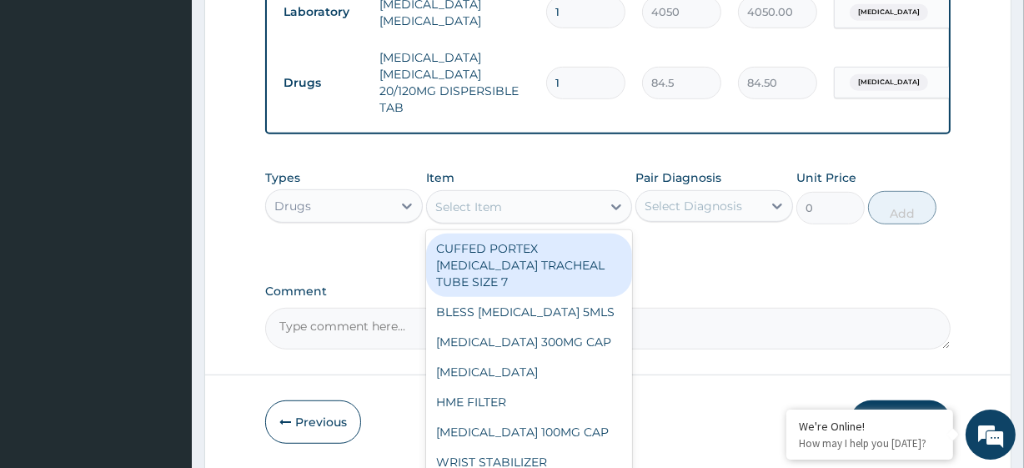
click at [489, 215] on div "Select Item" at bounding box center [468, 206] width 67 height 17
paste input "Loratidine Syrup, 5mg/5ml (AFRAB) PARACETAMOL 125MG/5ML SYRUP (M&B)"
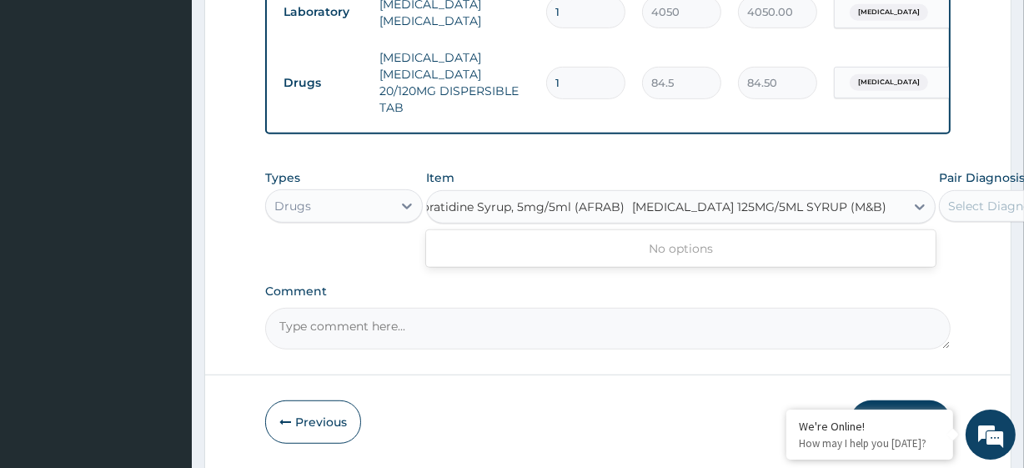
type input "Loratidine Syrup, 5mg/5ml (AFRAB)"
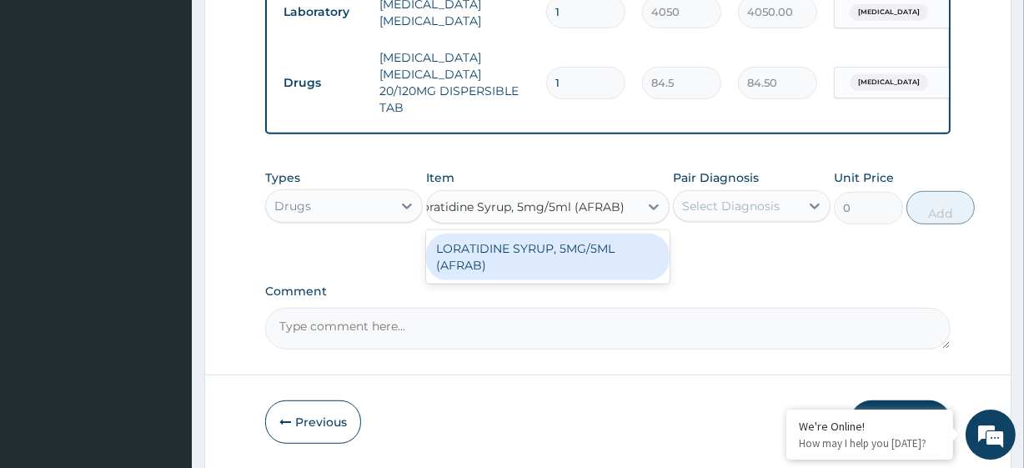
click at [519, 265] on div "LORATIDINE SYRUP, 5MG/5ML (AFRAB)" at bounding box center [547, 256] width 243 height 47
type input "1950"
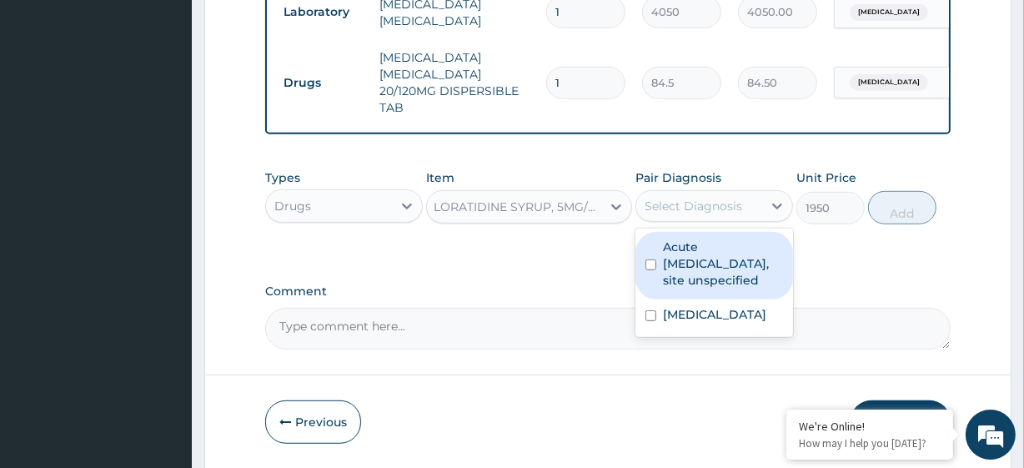
drag, startPoint x: 684, startPoint y: 228, endPoint x: 708, endPoint y: 296, distance: 72.5
click at [708, 222] on div "option Acute upper respiratory infection, site unspecified, deselected. option …" at bounding box center [714, 206] width 158 height 32
click at [708, 288] on label "Acute upper respiratory infection, site unspecified" at bounding box center [723, 263] width 120 height 50
checkbox input "true"
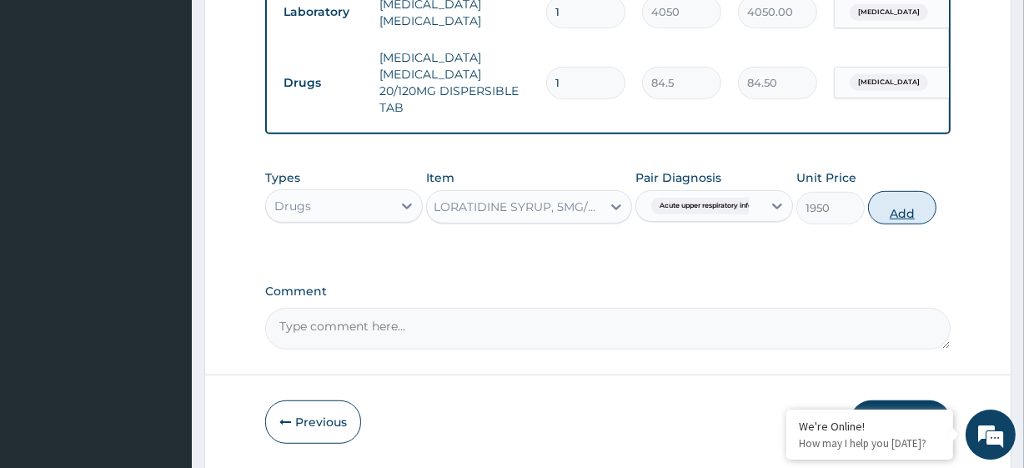
click at [892, 224] on button "Add" at bounding box center [902, 207] width 68 height 33
type input "0"
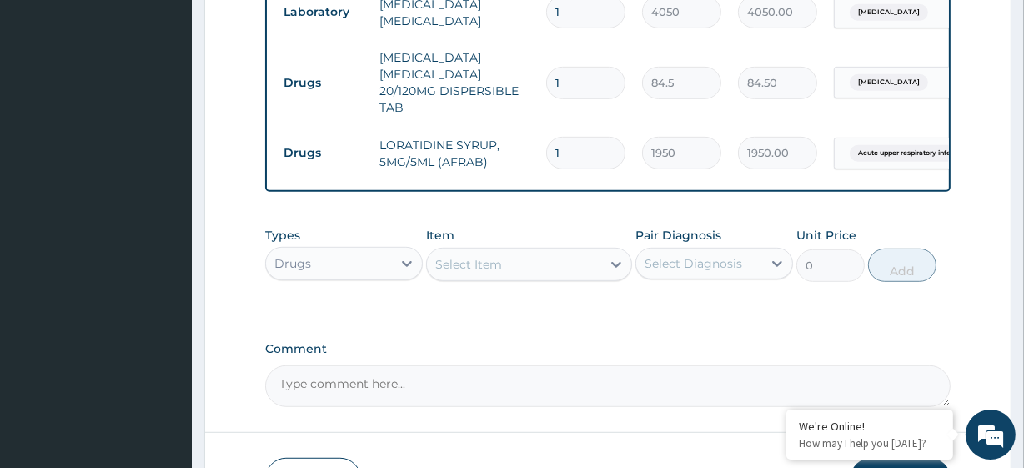
scroll to position [0, 0]
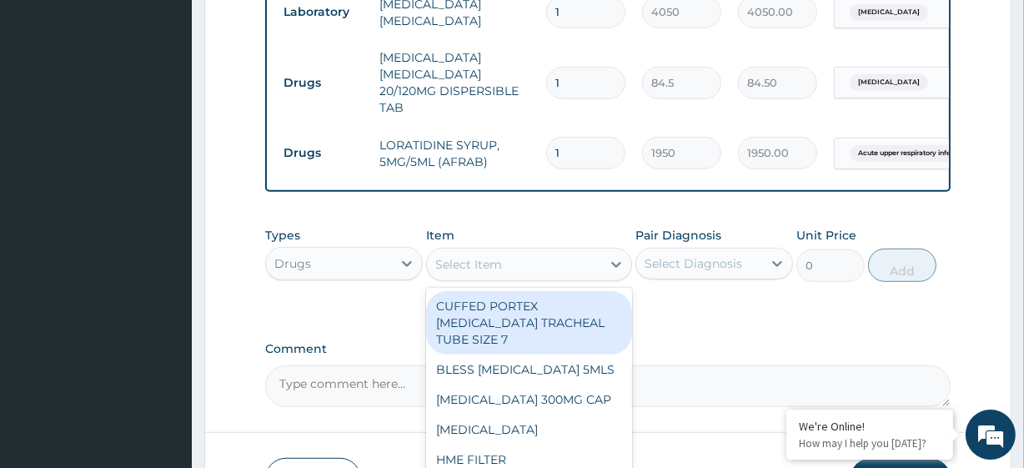
click at [484, 273] on div "Select Item" at bounding box center [468, 264] width 67 height 17
paste input "PARACETAMOL 125MG/5ML SYRUP (M&B)"
type input "PARACETAMOL 125MG/5ML SYRUP (M&B)"
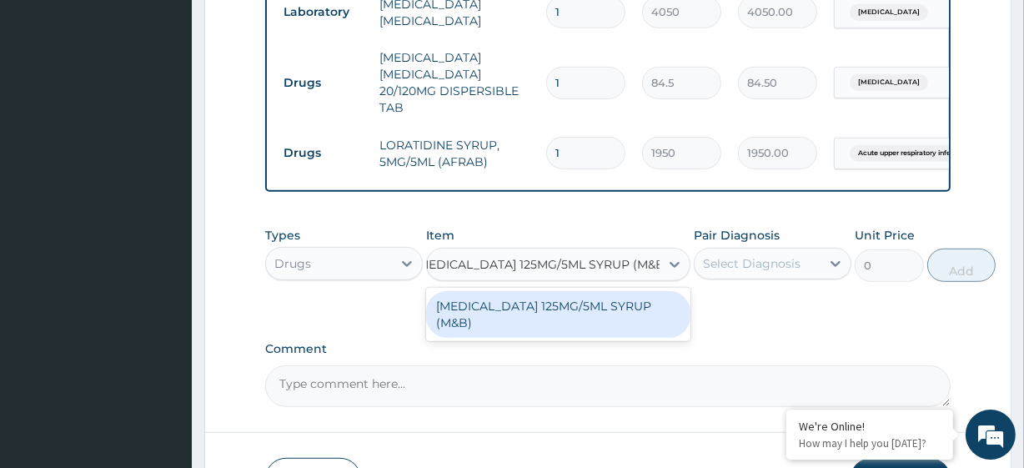
click at [534, 338] on div "PARACETAMOL 125MG/5ML SYRUP (M&B)" at bounding box center [558, 314] width 264 height 47
type input "1144"
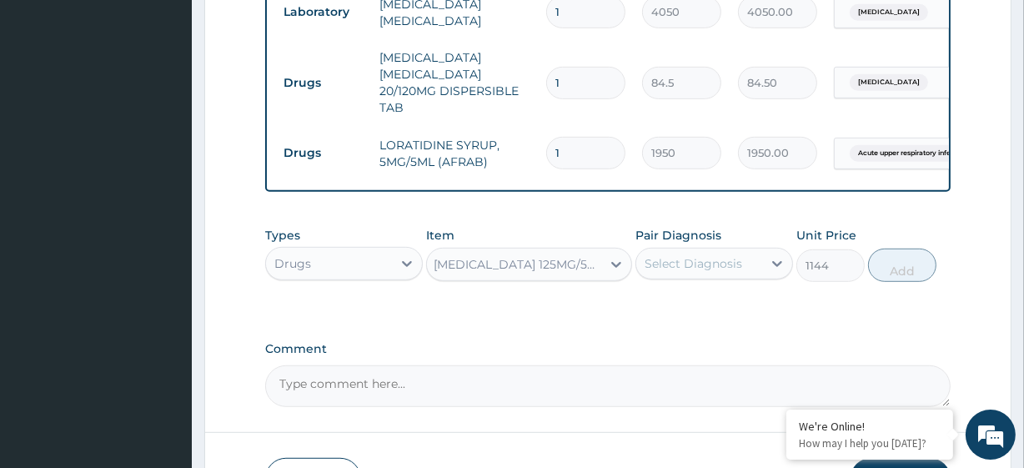
scroll to position [0, 2]
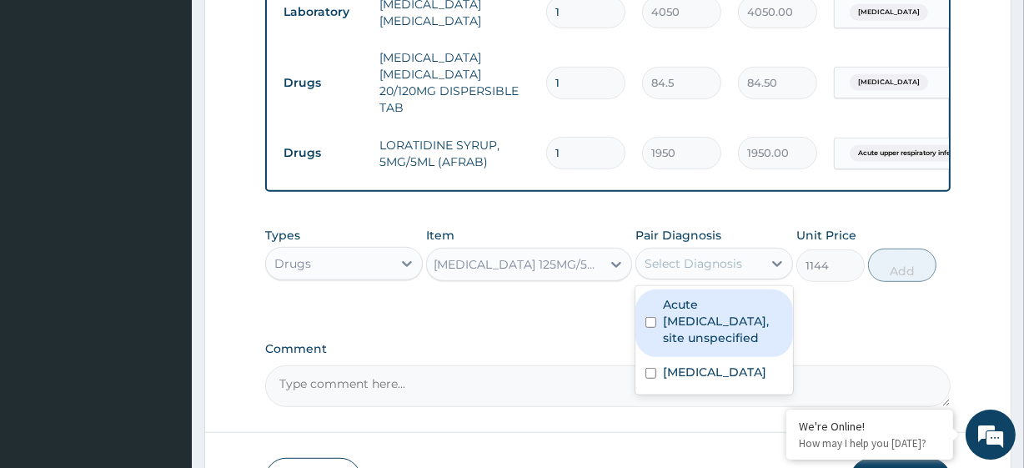
click at [717, 272] on div "Select Diagnosis" at bounding box center [693, 263] width 98 height 17
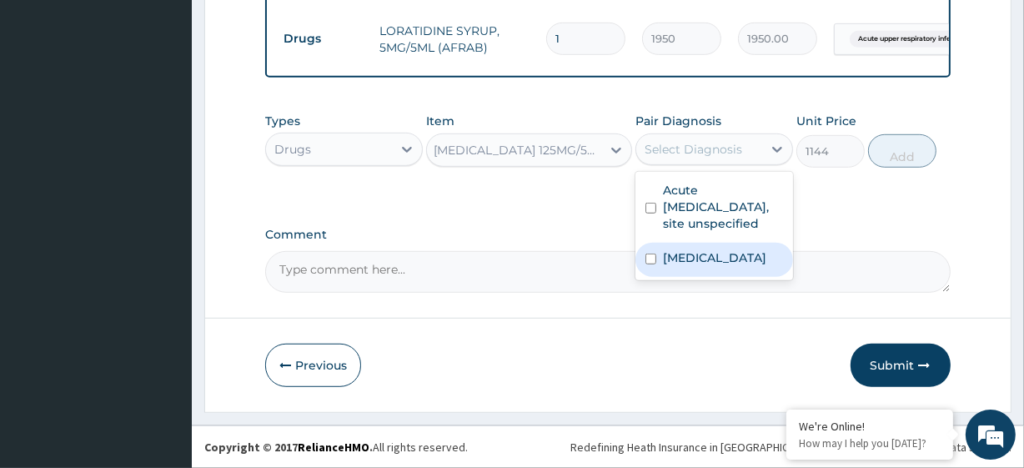
click at [667, 262] on div "Malaria, unspecified" at bounding box center [714, 260] width 158 height 34
checkbox input "true"
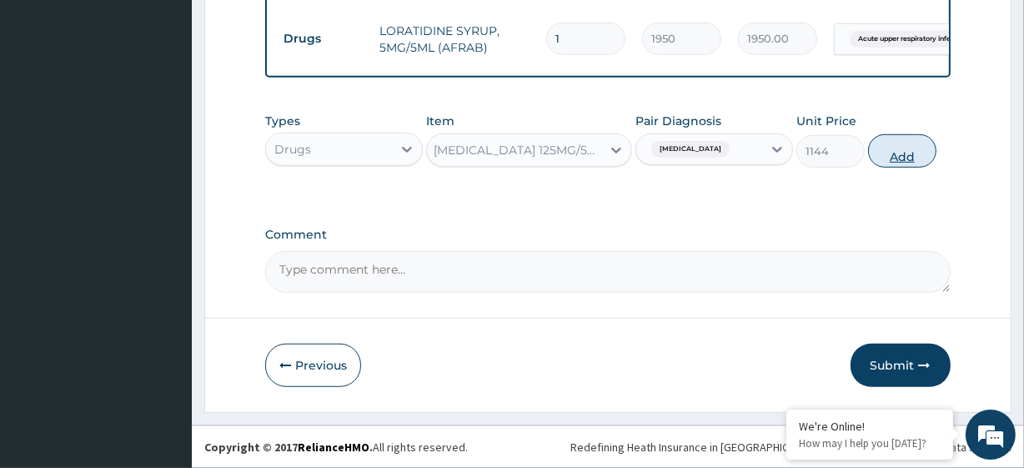
click at [910, 153] on button "Add" at bounding box center [902, 150] width 68 height 33
type input "0"
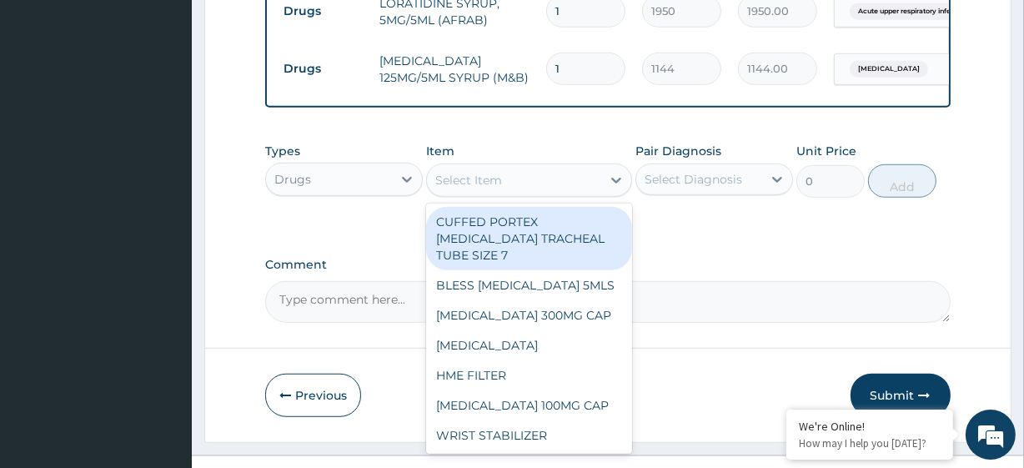
click at [529, 193] on div "Select Item" at bounding box center [513, 180] width 173 height 27
paste input "PARACETAMOL 125MG/5ML SYRUP (M&B)"
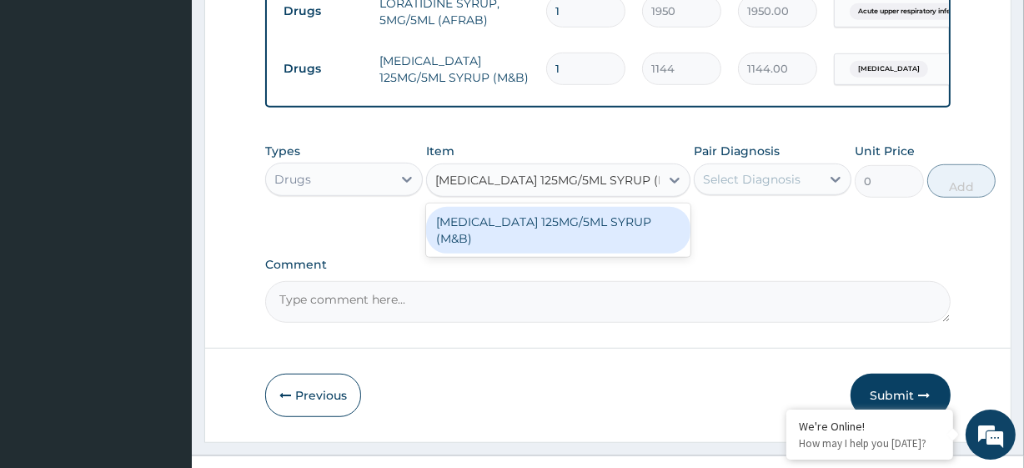
scroll to position [0, 21]
type input "PARACETAMOL 125MG/5ML SYRUP (M&B)"
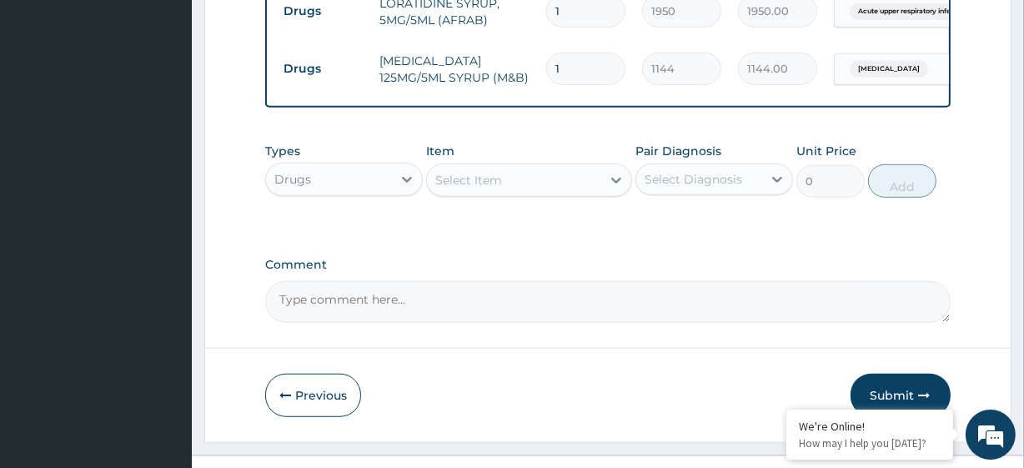
scroll to position [0, 0]
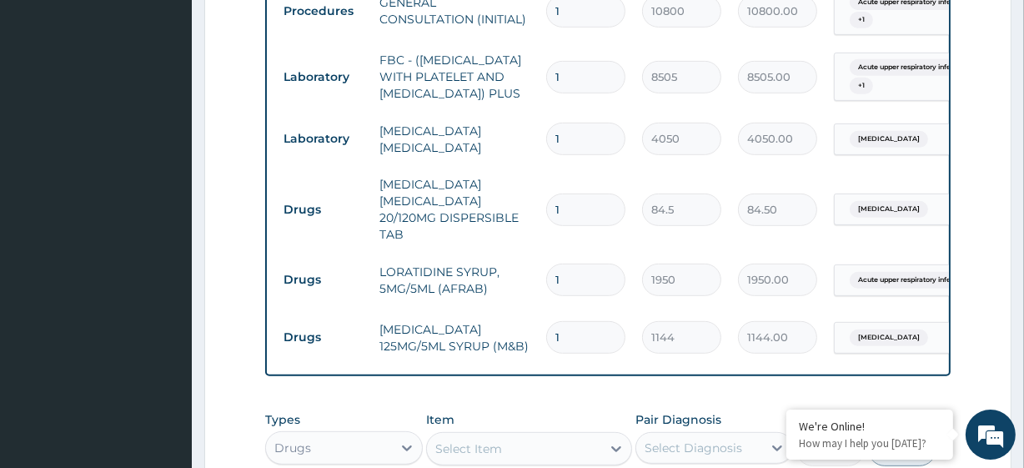
scroll to position [690, 0]
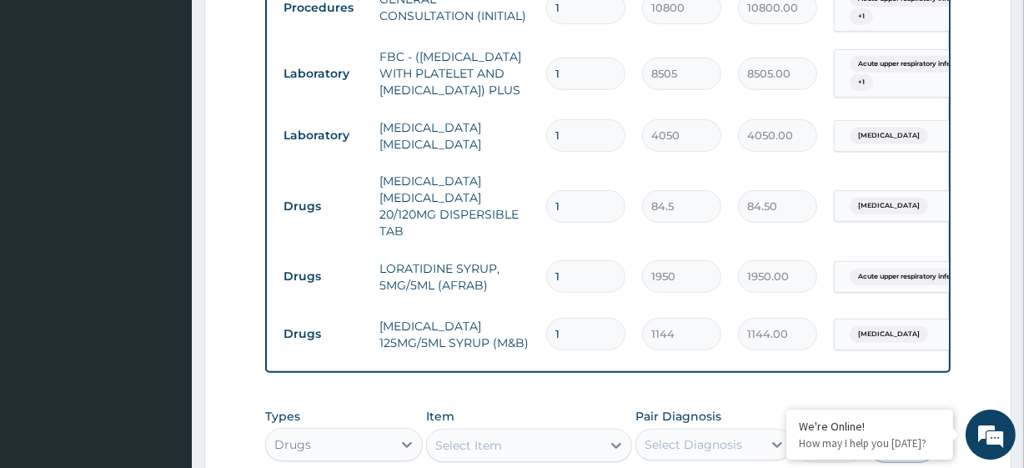
click at [563, 217] on input "1" at bounding box center [585, 206] width 79 height 33
type input "6"
type input "507.00"
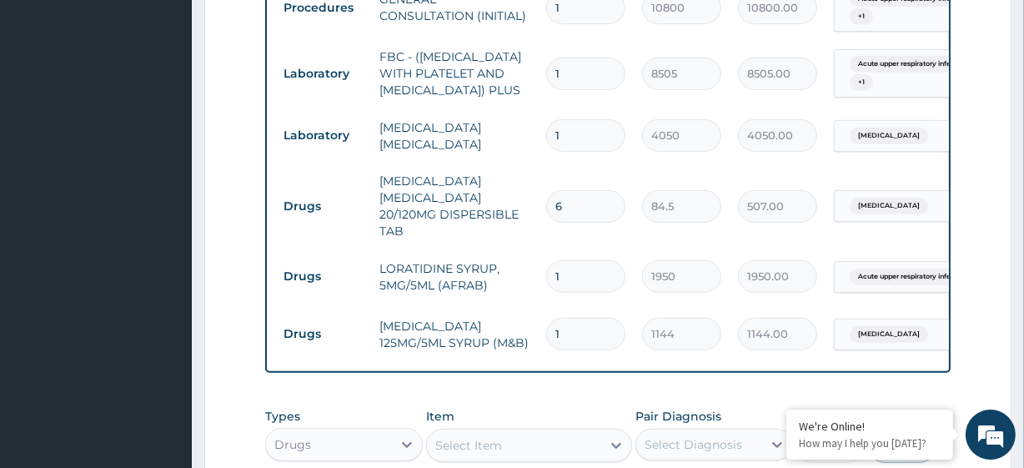
click at [563, 217] on input "6" at bounding box center [585, 206] width 79 height 33
type input "6"
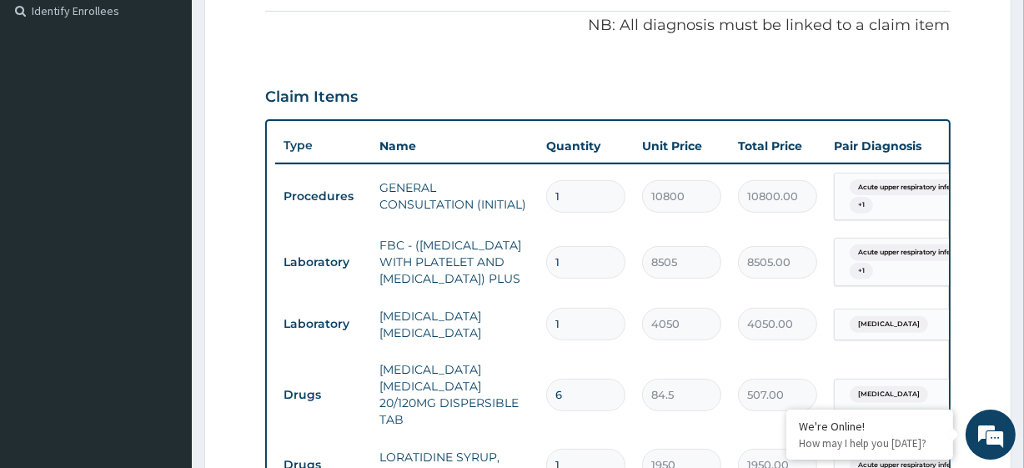
scroll to position [1012, 0]
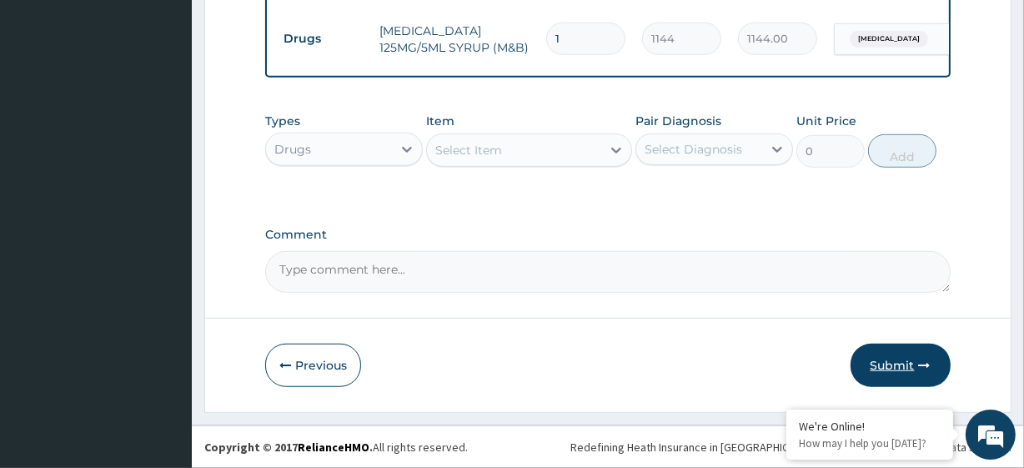
click at [895, 344] on button "Submit" at bounding box center [900, 365] width 100 height 43
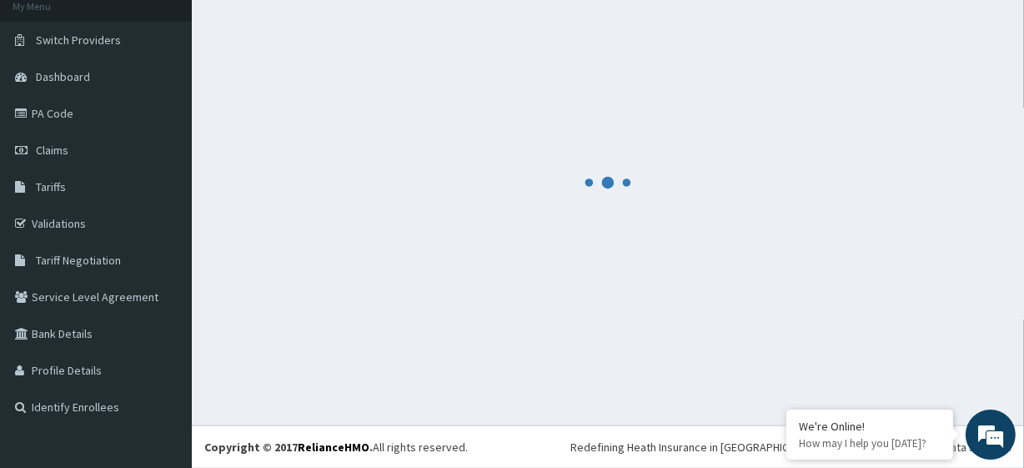
scroll to position [105, 0]
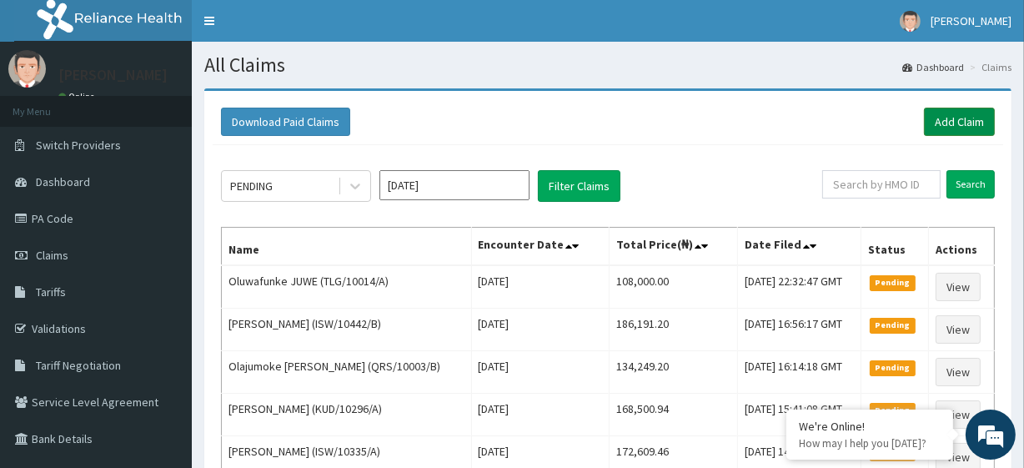
click at [944, 117] on link "Add Claim" at bounding box center [959, 122] width 71 height 28
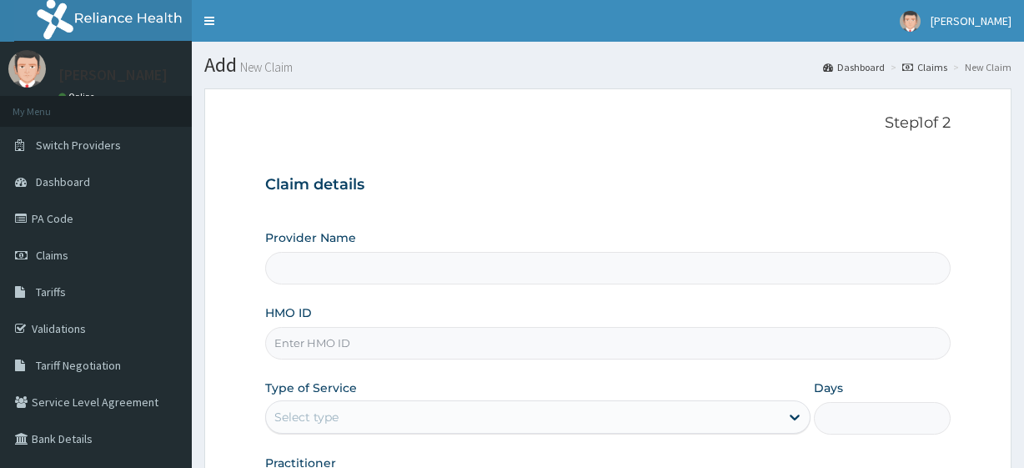
type input "R-Jolad Plus"
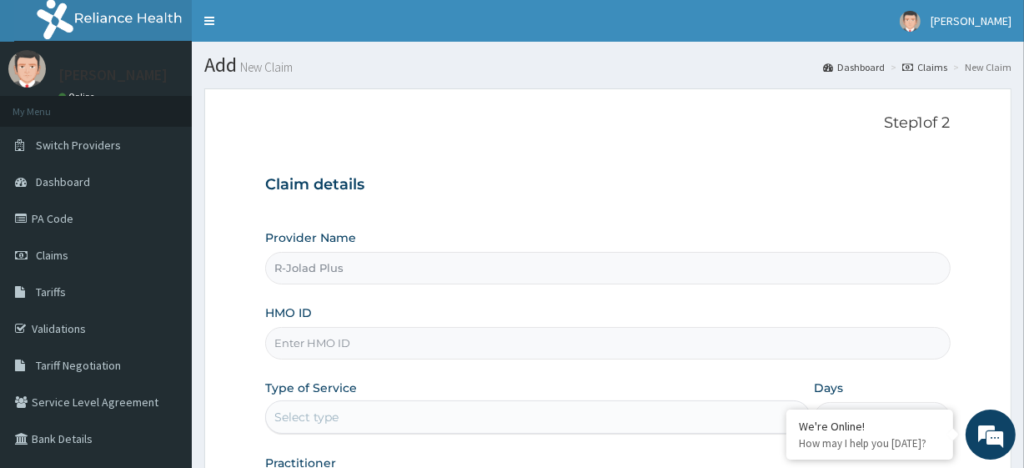
click at [383, 334] on input "HMO ID" at bounding box center [607, 343] width 685 height 33
paste input "COT/10013/A"
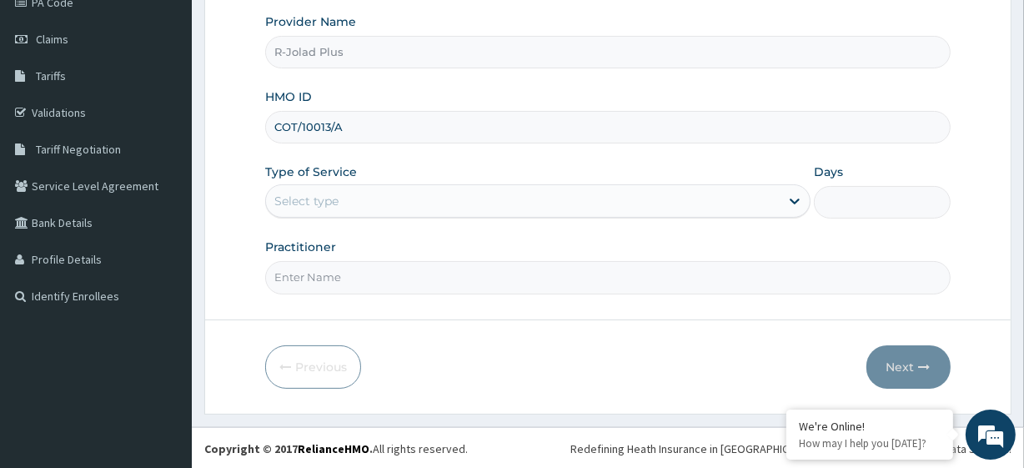
type input "COT/10013/A"
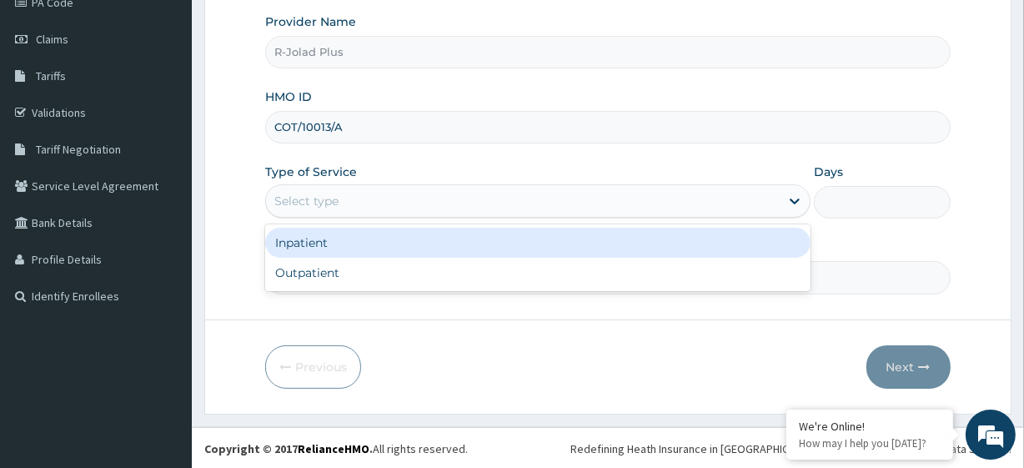
drag, startPoint x: 324, startPoint y: 191, endPoint x: 343, endPoint y: 258, distance: 69.2
click at [343, 218] on div "option Inpatient focused, 1 of 2. 2 results available. Use Up and Down to choos…" at bounding box center [537, 200] width 545 height 33
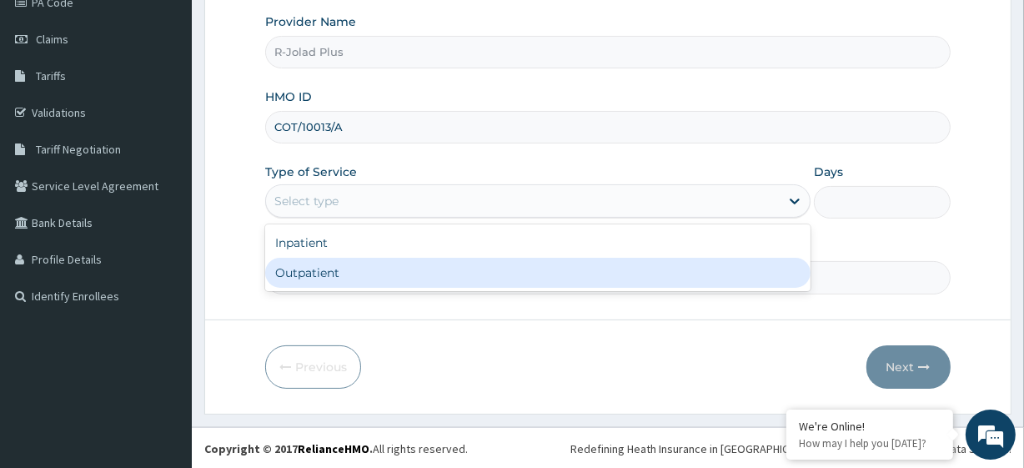
click at [345, 280] on div "Outpatient" at bounding box center [537, 273] width 545 height 30
type input "1"
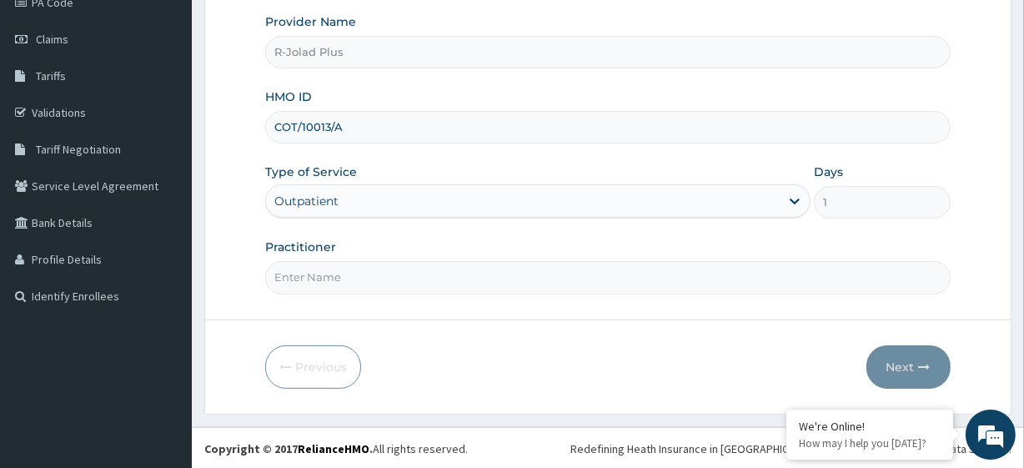
click at [345, 280] on input "Practitioner" at bounding box center [607, 277] width 685 height 33
type input "Obebe Francis"
click at [889, 371] on button "Next" at bounding box center [908, 366] width 84 height 43
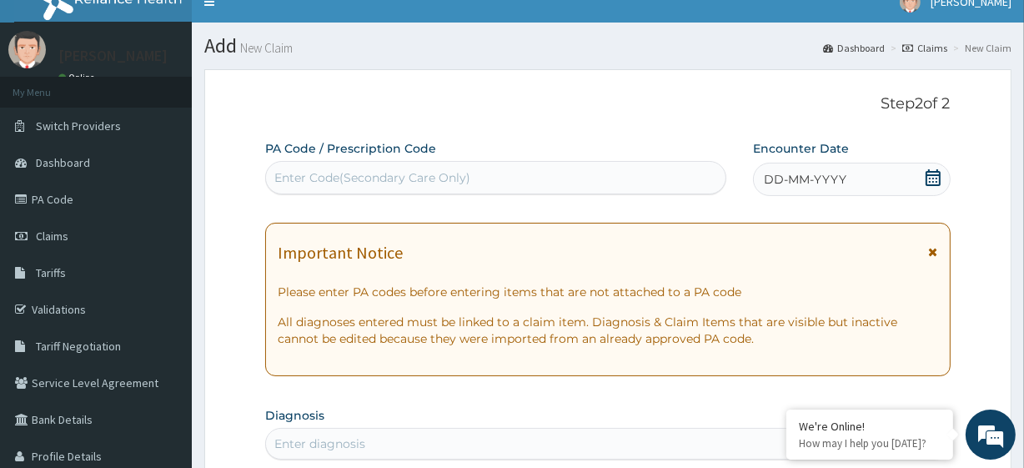
scroll to position [0, 0]
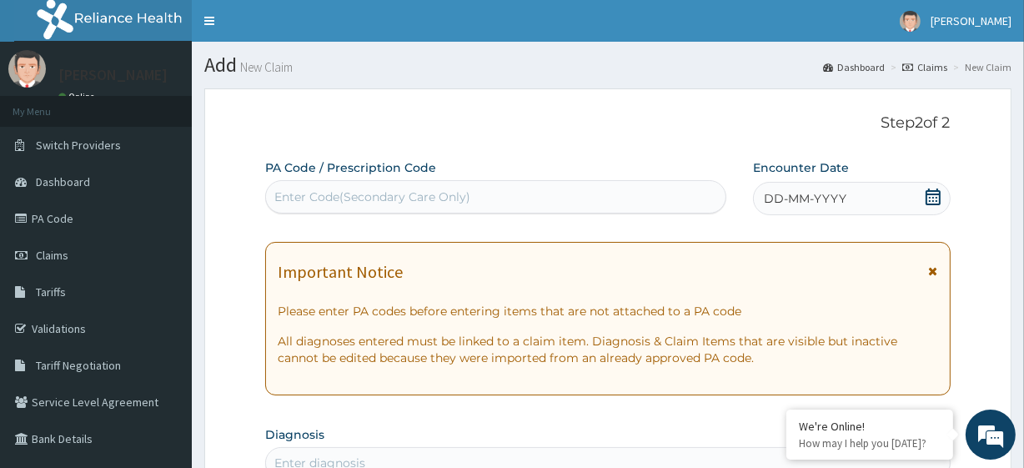
click at [348, 201] on div "Enter Code(Secondary Care Only)" at bounding box center [372, 196] width 196 height 17
paste input "PA/4272A2"
type input "PA/4272A2"
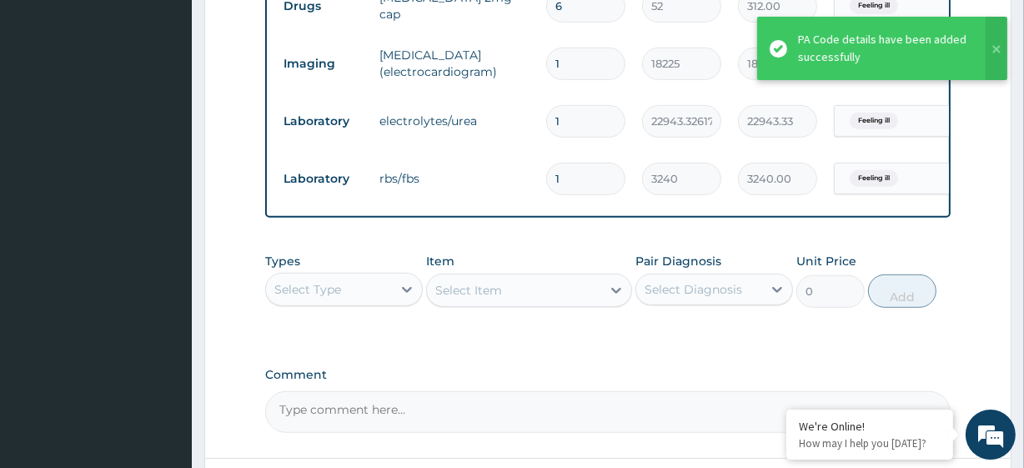
scroll to position [766, 0]
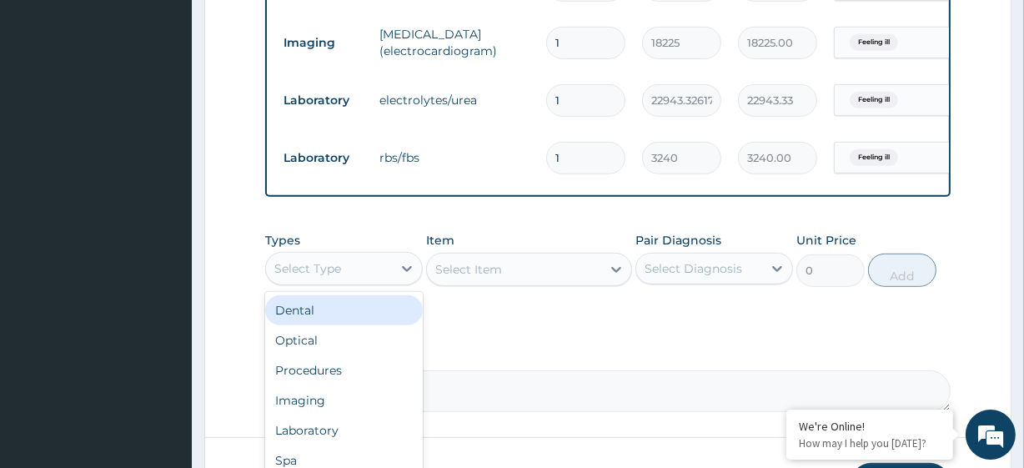
click at [389, 282] on div "Select Type" at bounding box center [329, 268] width 126 height 27
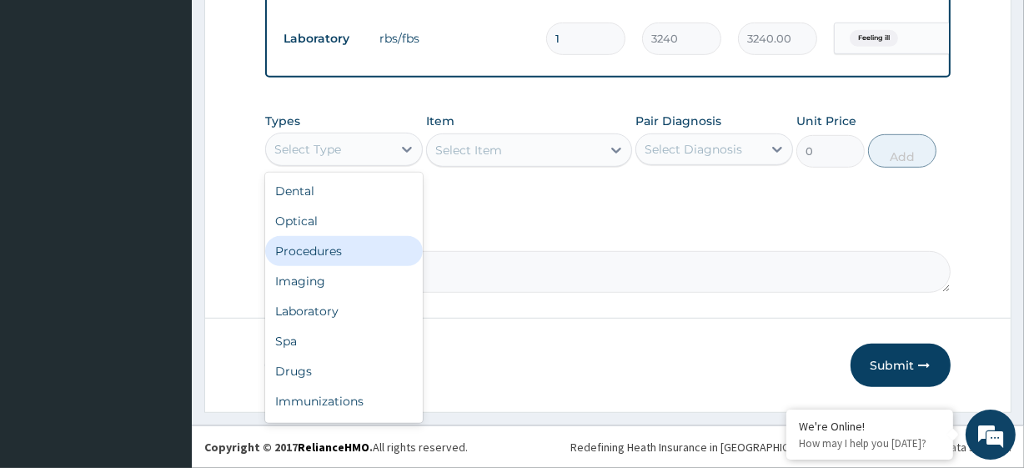
click at [368, 248] on div "Procedures" at bounding box center [344, 251] width 158 height 30
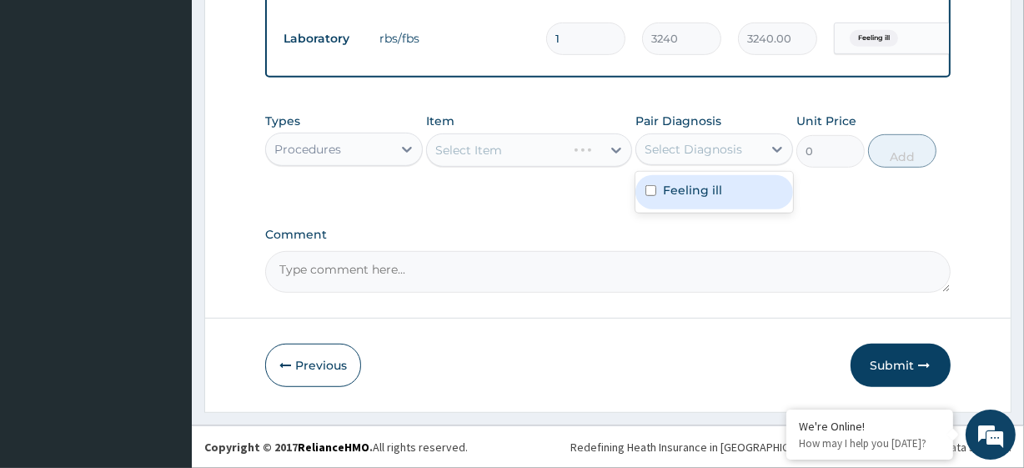
drag, startPoint x: 760, startPoint y: 146, endPoint x: 707, endPoint y: 215, distance: 87.4
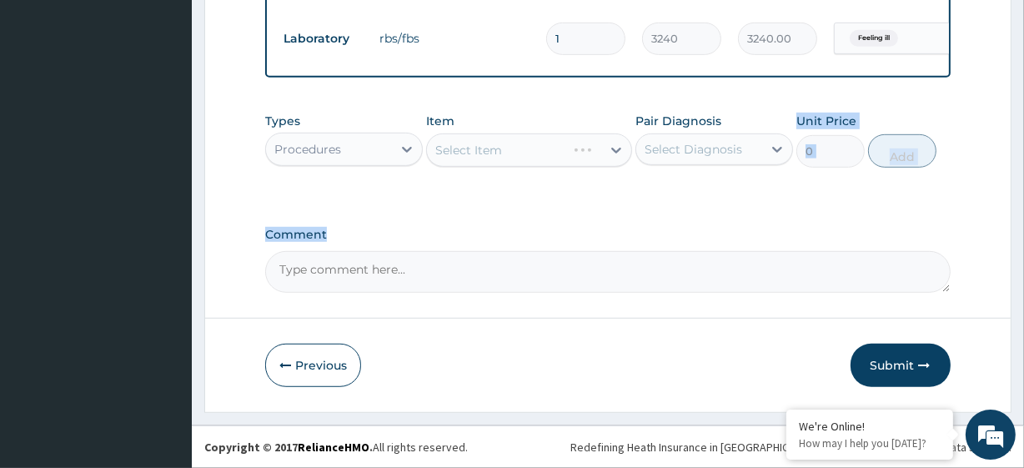
drag, startPoint x: 707, startPoint y: 215, endPoint x: 707, endPoint y: 199, distance: 15.8
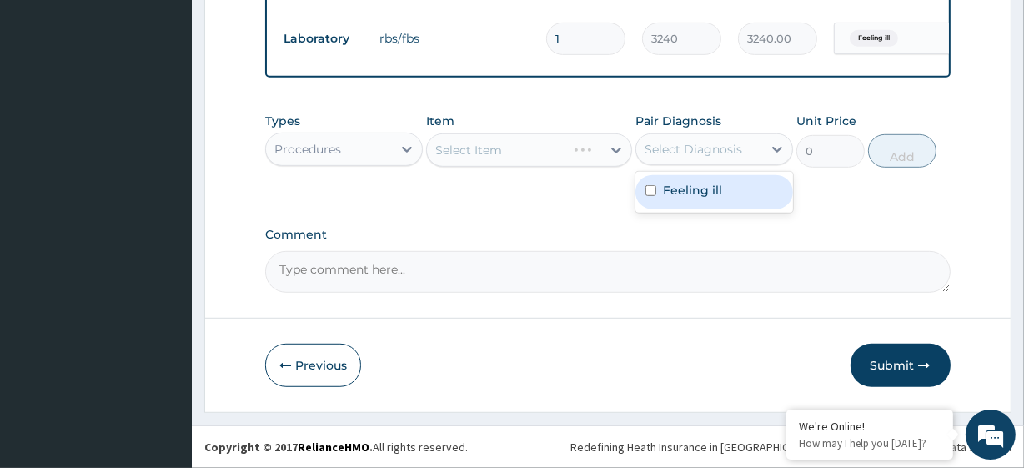
drag, startPoint x: 698, startPoint y: 160, endPoint x: 698, endPoint y: 191, distance: 30.8
click at [698, 165] on div "option Feeling ill focused, 1 of 1. 1 result available. Use Up and Down to choo…" at bounding box center [714, 149] width 158 height 32
click at [698, 191] on label "Feeling ill" at bounding box center [692, 190] width 59 height 17
checkbox input "true"
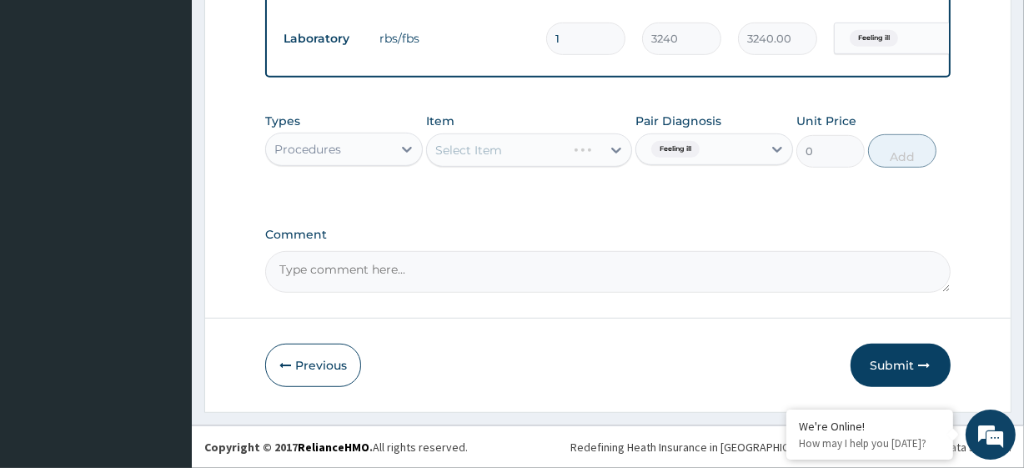
click at [559, 139] on div "Select Item" at bounding box center [528, 149] width 205 height 33
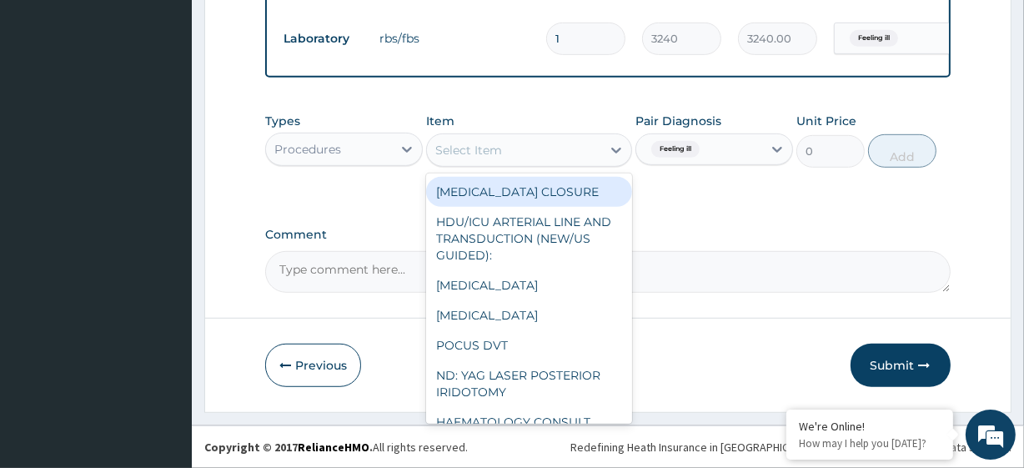
click at [482, 161] on div "Select Item" at bounding box center [513, 150] width 173 height 27
paste input "General Consultation (initial)"
type input "General Consultation (initial)"
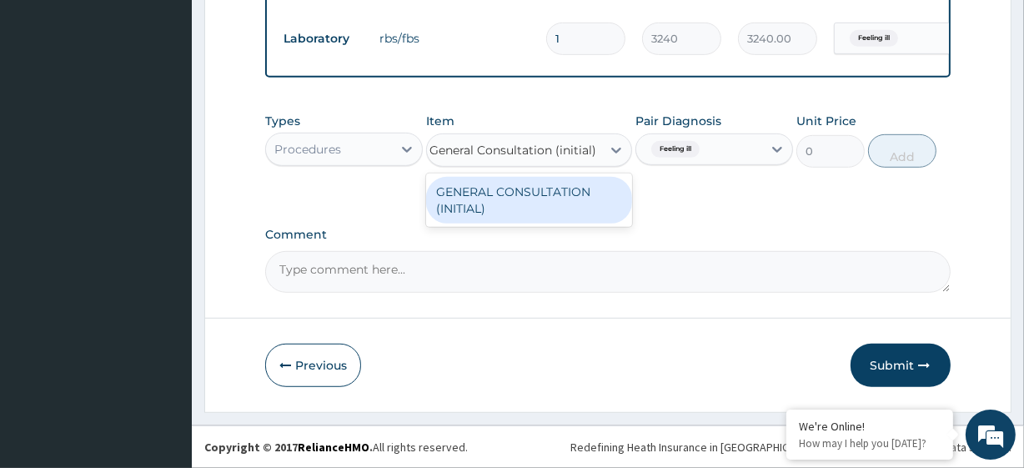
click at [522, 198] on div "GENERAL CONSULTATION (INITIAL)" at bounding box center [528, 200] width 205 height 47
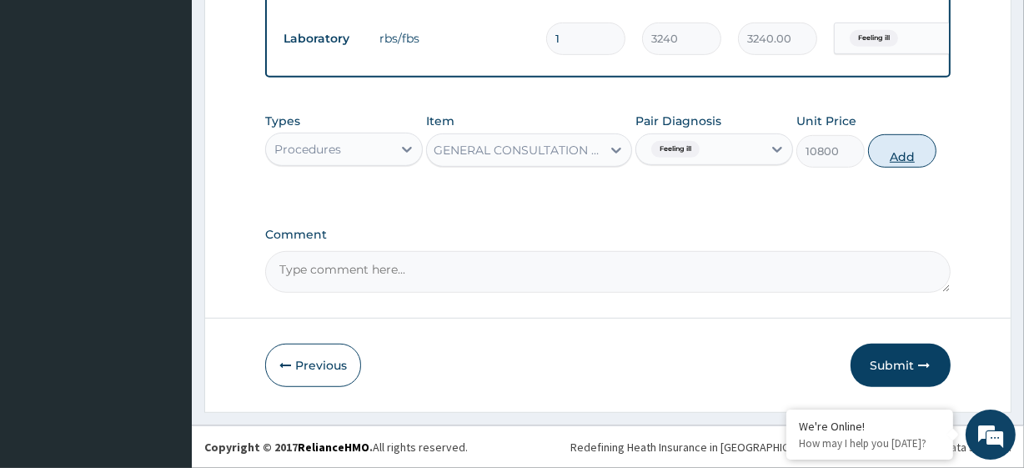
click at [912, 143] on button "Add" at bounding box center [902, 150] width 68 height 33
type input "0"
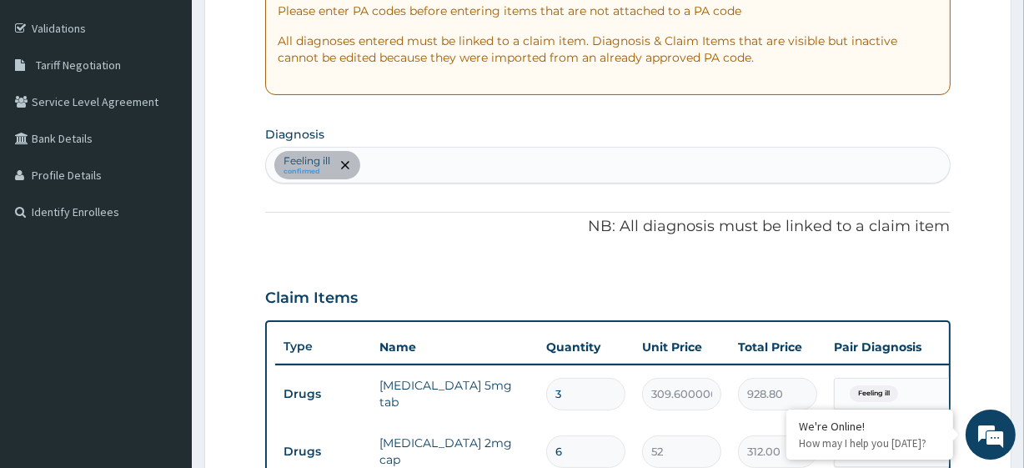
scroll to position [289, 0]
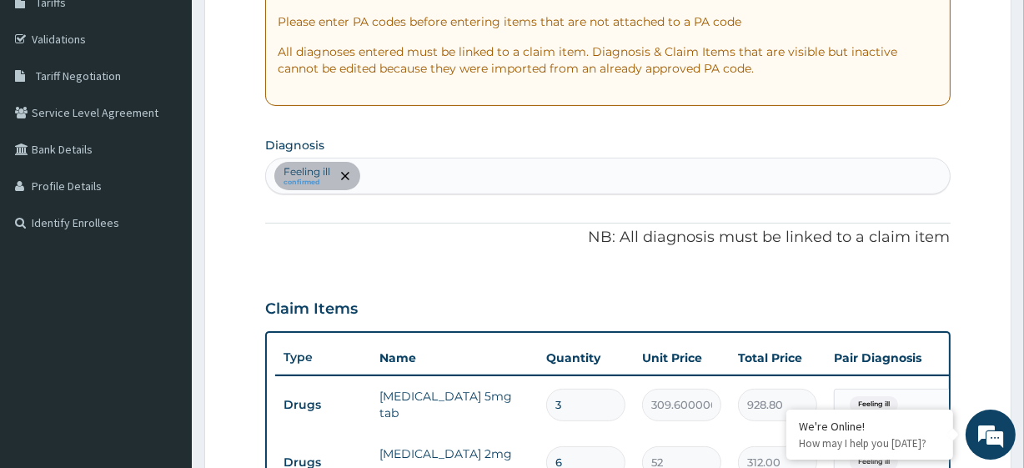
click at [628, 88] on div "Important Notice Please enter PA codes before entering items that are not attac…" at bounding box center [607, 28] width 685 height 153
click at [430, 168] on div "Feeling ill confirmed" at bounding box center [607, 175] width 683 height 35
type input "malaria"
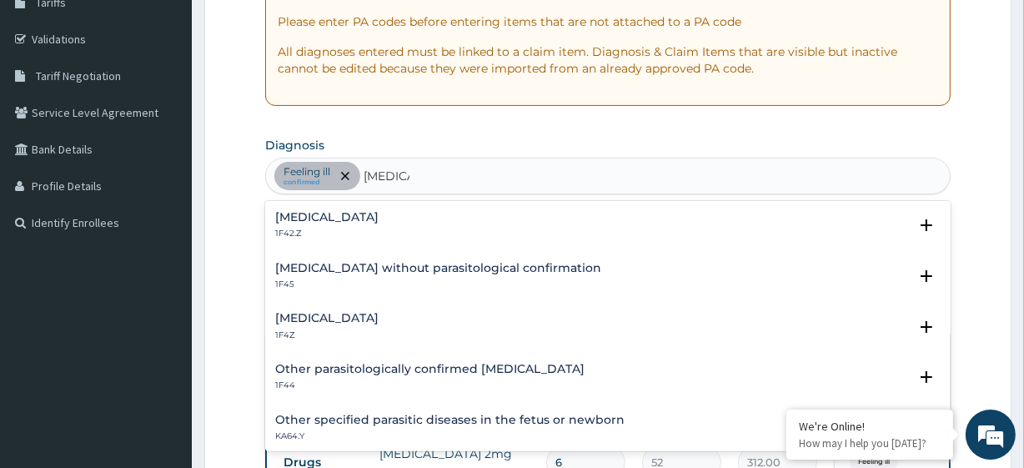
click at [348, 317] on h4 "Malaria, unspecified" at bounding box center [326, 318] width 103 height 13
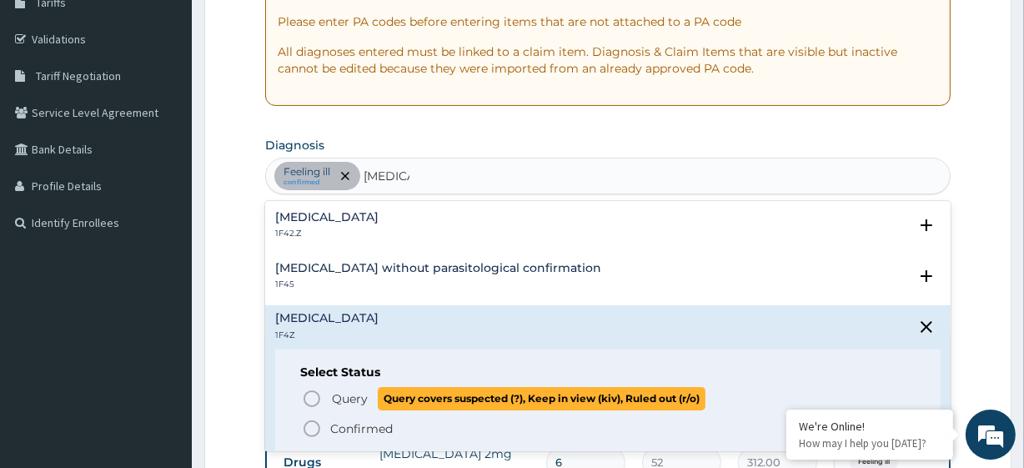
click at [343, 397] on span "Query" at bounding box center [350, 398] width 36 height 17
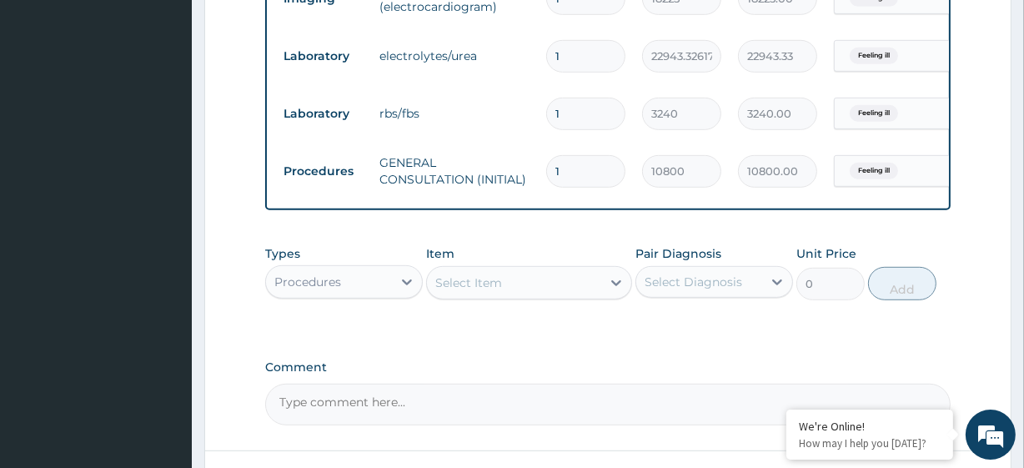
scroll to position [842, 0]
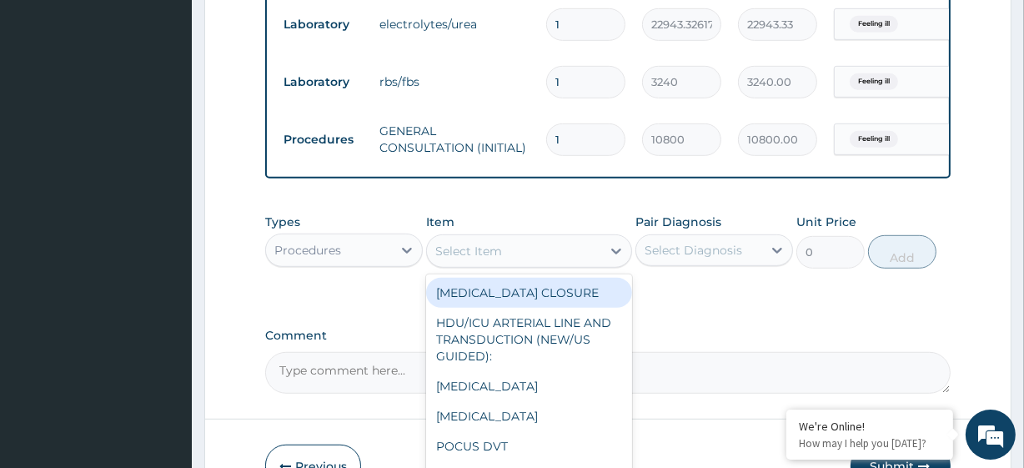
click at [484, 259] on div "Select Item" at bounding box center [468, 251] width 67 height 17
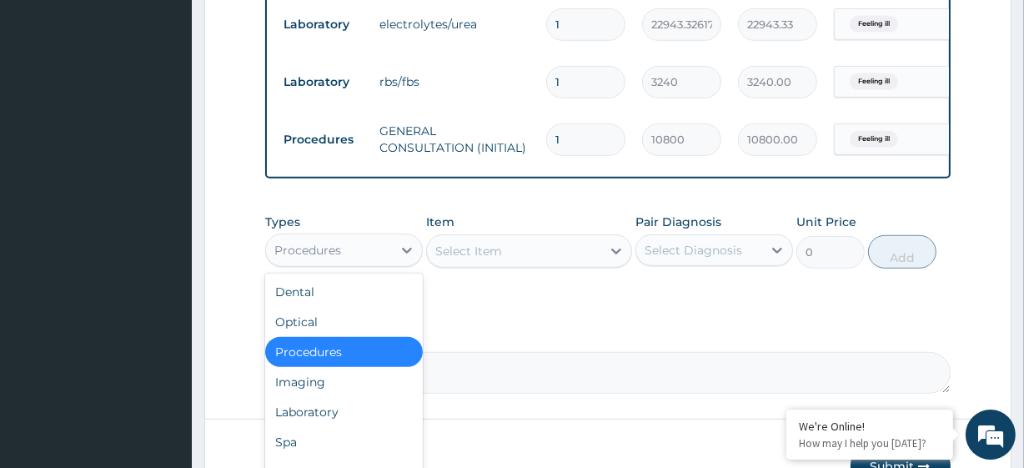
click at [312, 252] on div "Procedures" at bounding box center [329, 250] width 126 height 27
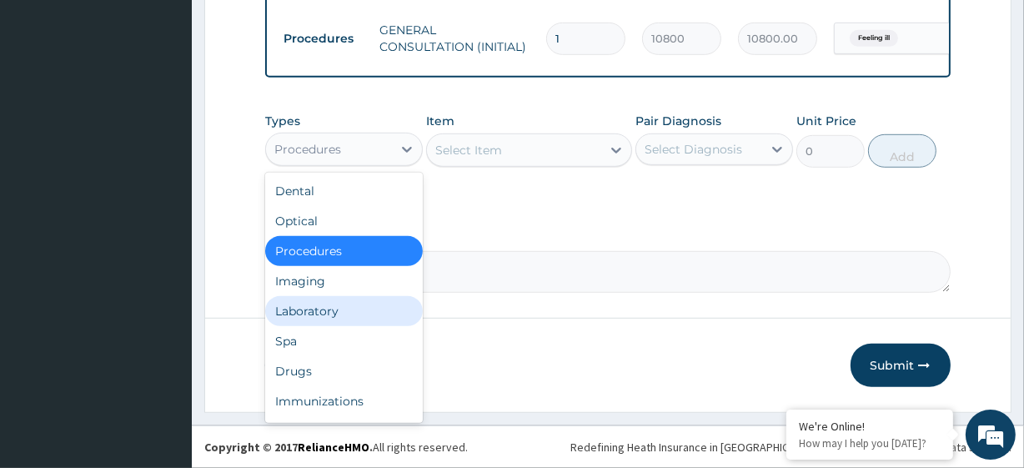
click at [316, 313] on div "Laboratory" at bounding box center [344, 311] width 158 height 30
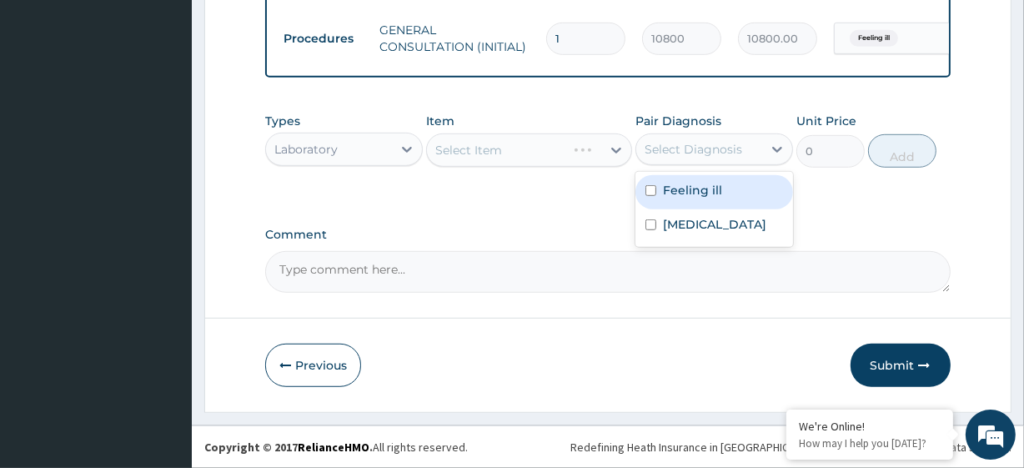
click at [692, 151] on div "Select Diagnosis" at bounding box center [693, 149] width 98 height 17
click at [694, 198] on label "Feeling ill" at bounding box center [692, 190] width 59 height 17
checkbox input "true"
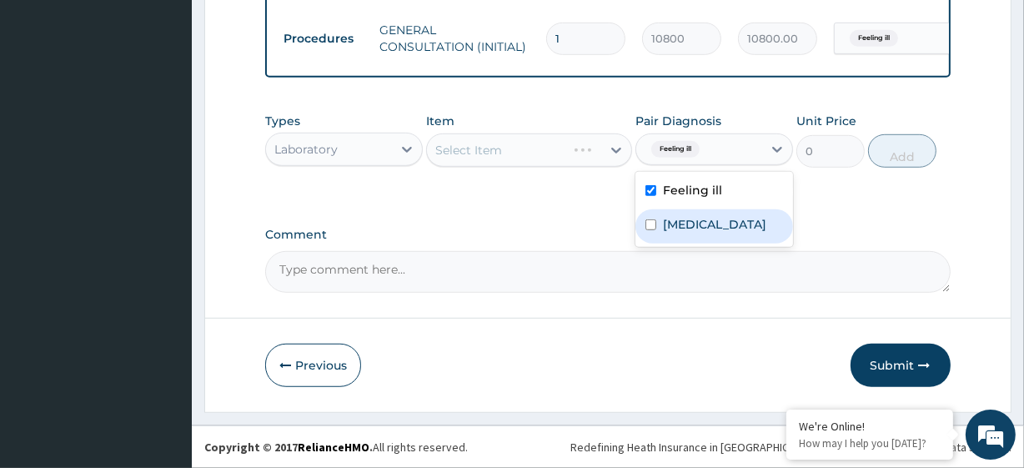
click at [694, 223] on label "Malaria, unspecified" at bounding box center [714, 224] width 103 height 17
checkbox input "true"
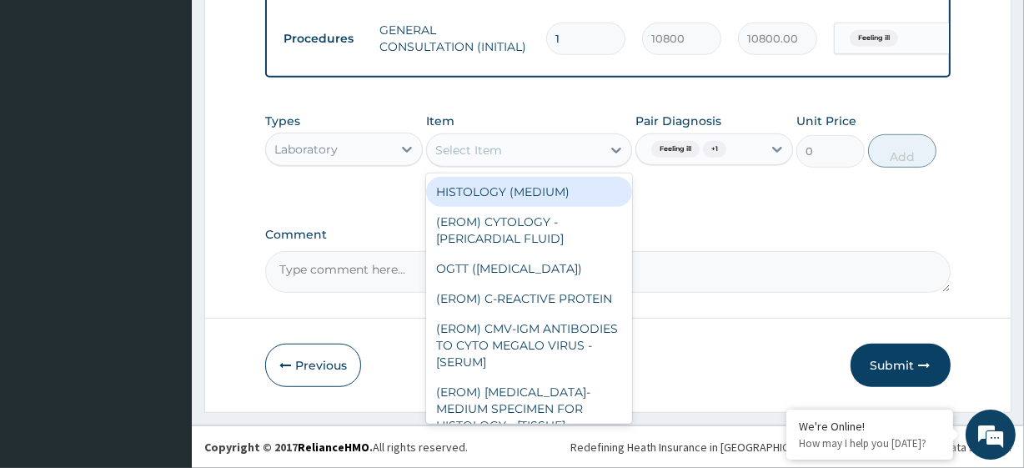
click at [498, 148] on div "Select Item" at bounding box center [468, 150] width 67 height 17
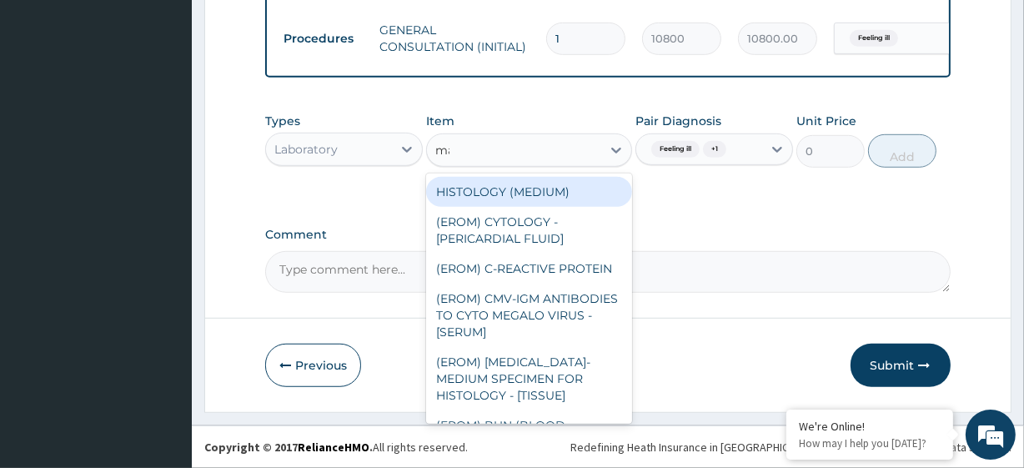
type input "mala"
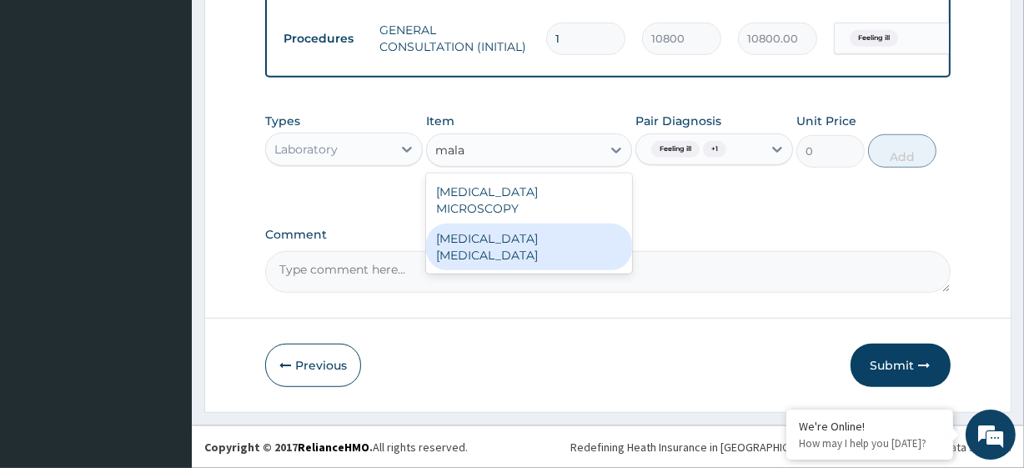
click at [519, 223] on div "MALARIA PARASITE" at bounding box center [528, 246] width 205 height 47
type input "4050"
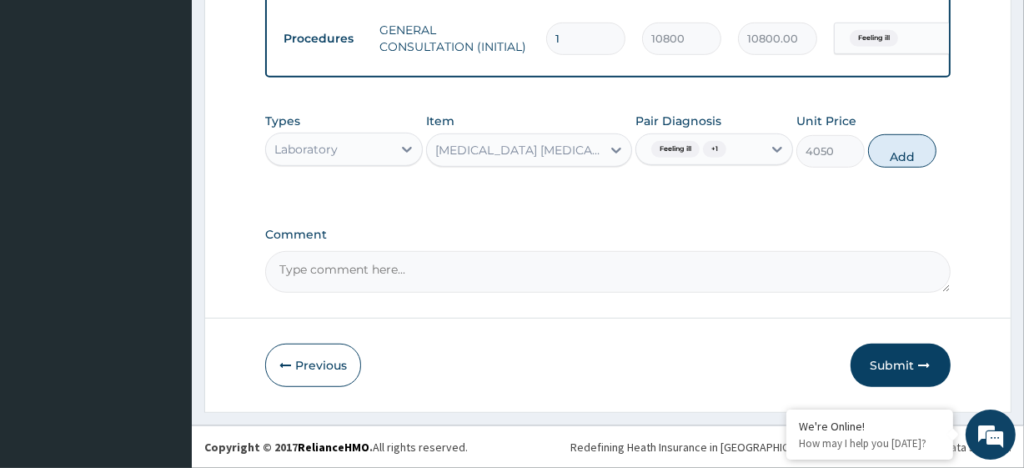
drag, startPoint x: 708, startPoint y: 128, endPoint x: 708, endPoint y: 140, distance: 12.5
click at [708, 140] on div "Pair Diagnosis Feeling ill + 1" at bounding box center [714, 140] width 158 height 55
click at [708, 140] on div "Feeling ill + 1" at bounding box center [686, 149] width 84 height 22
click at [700, 191] on label "Feeling ill" at bounding box center [692, 190] width 59 height 17
checkbox input "false"
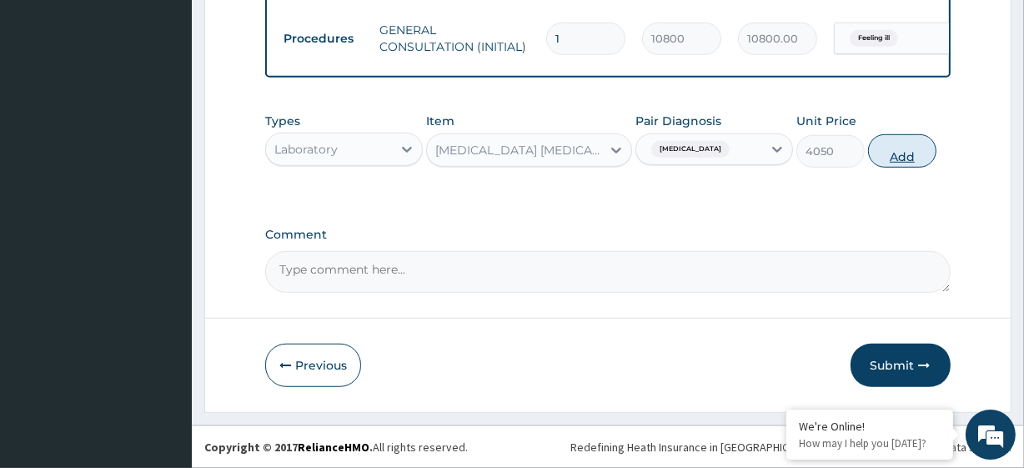
click at [926, 158] on button "Add" at bounding box center [902, 150] width 68 height 33
type input "0"
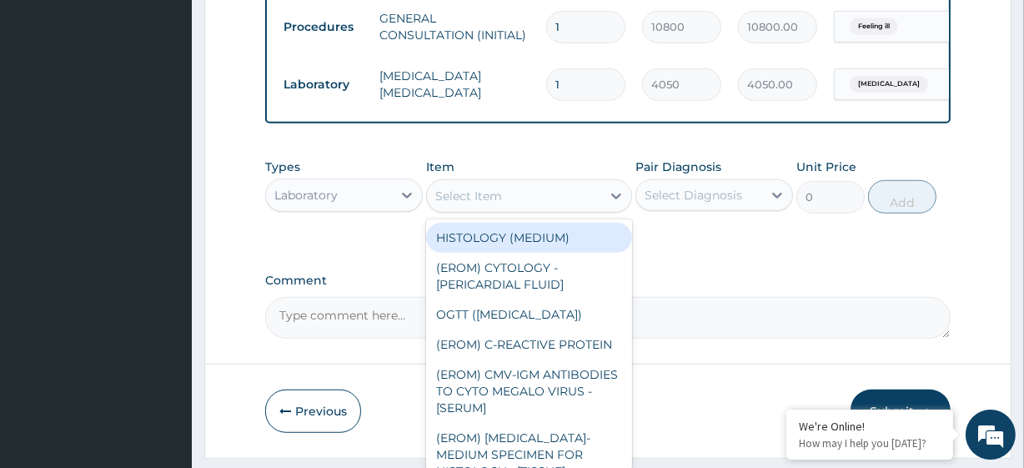
click at [559, 209] on div "Select Item" at bounding box center [513, 196] width 173 height 27
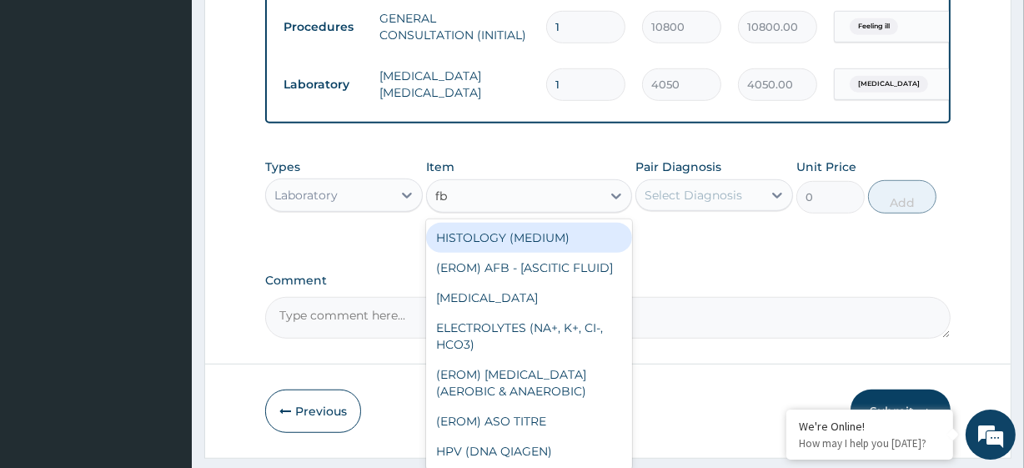
type input "fbc"
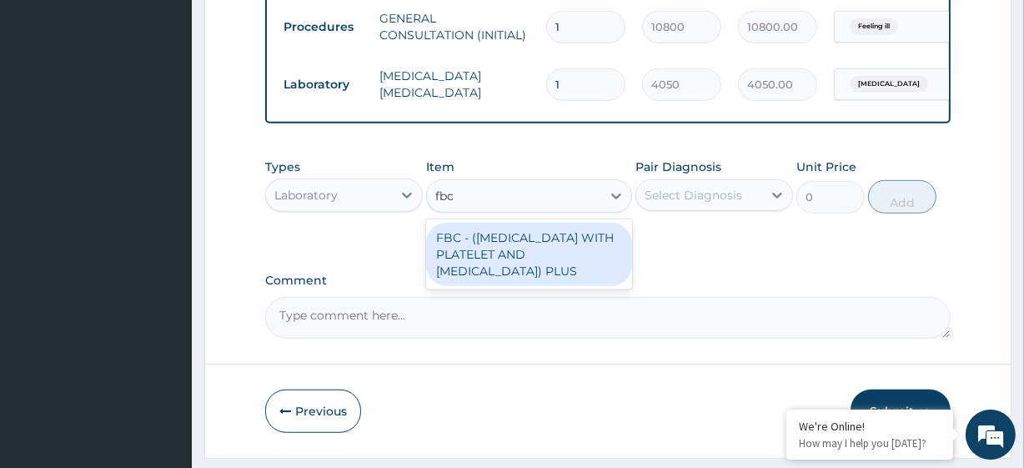
click at [543, 278] on div "FBC - (FULL BLOOD COUNT WITH PLATELET AND RED CELL INDICES) PLUS" at bounding box center [528, 254] width 205 height 63
type input "8505"
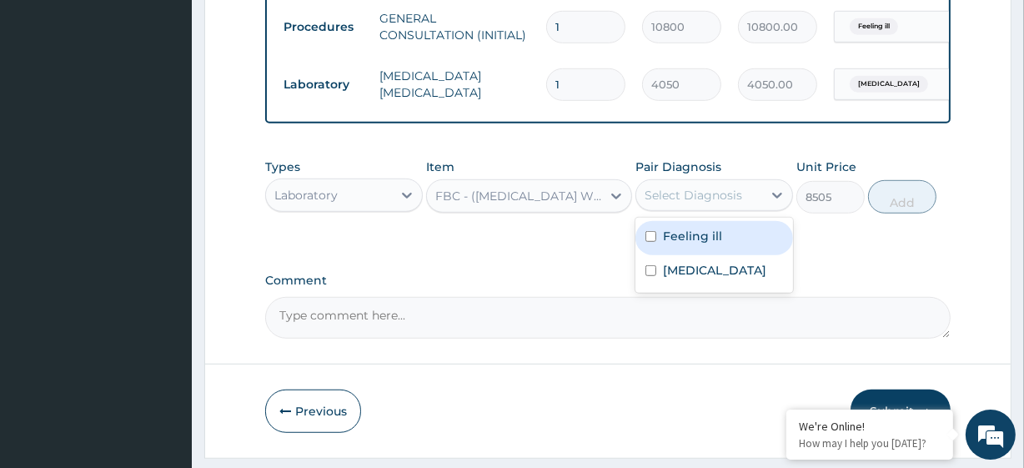
drag, startPoint x: 735, startPoint y: 204, endPoint x: 711, endPoint y: 253, distance: 54.1
click at [711, 211] on div "option Feeling ill, deselected. option Feeling ill focused, 1 of 2. 2 results a…" at bounding box center [714, 195] width 158 height 32
click at [711, 244] on label "Feeling ill" at bounding box center [692, 236] width 59 height 17
checkbox input "true"
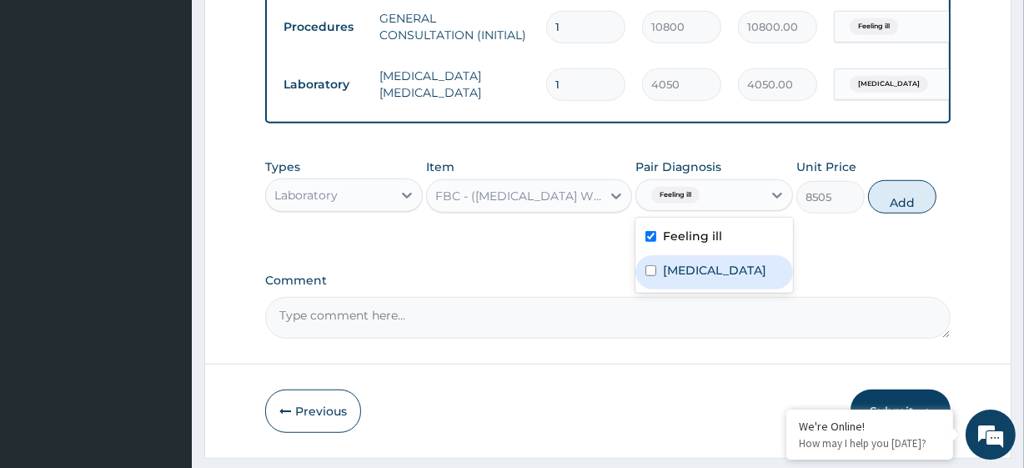
click at [715, 289] on div "Malaria, unspecified" at bounding box center [714, 272] width 158 height 34
checkbox input "true"
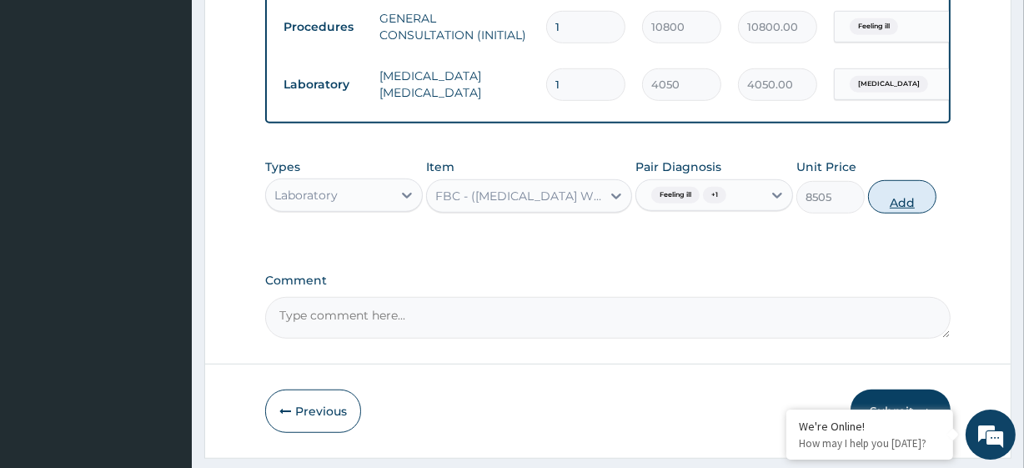
click at [907, 210] on button "Add" at bounding box center [902, 196] width 68 height 33
type input "0"
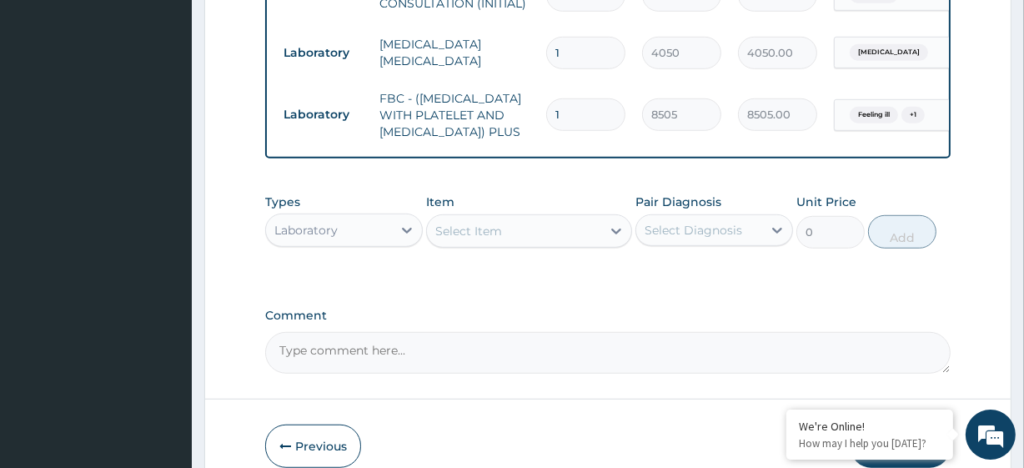
scroll to position [1096, 0]
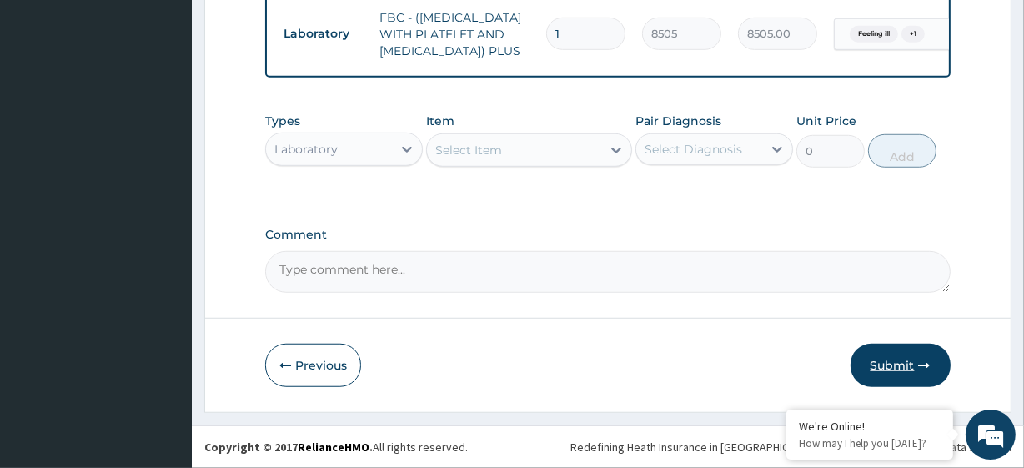
click at [880, 367] on button "Submit" at bounding box center [900, 365] width 100 height 43
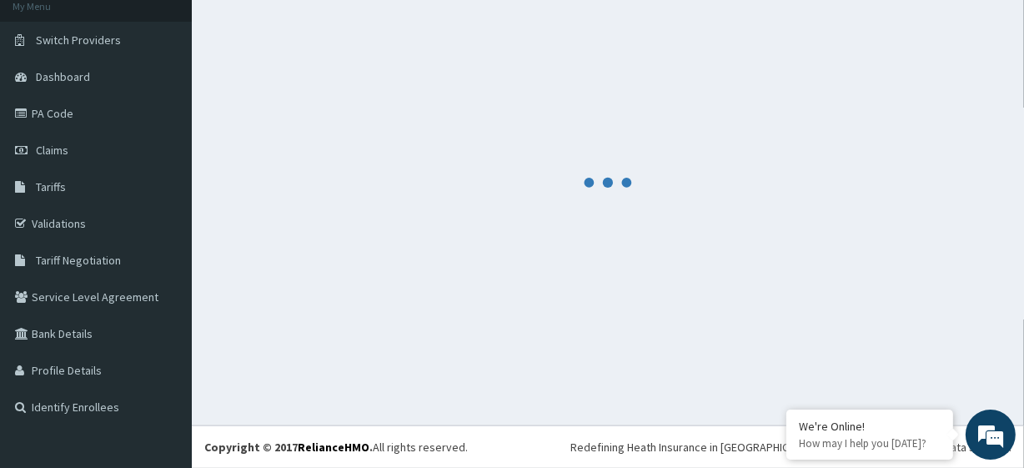
scroll to position [105, 0]
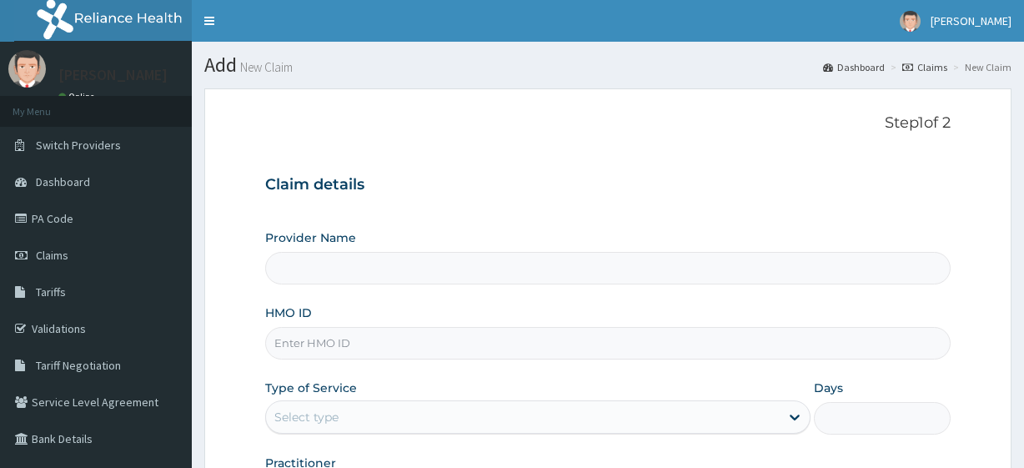
type input "R-Jolad Plus"
